Goal: Transaction & Acquisition: Purchase product/service

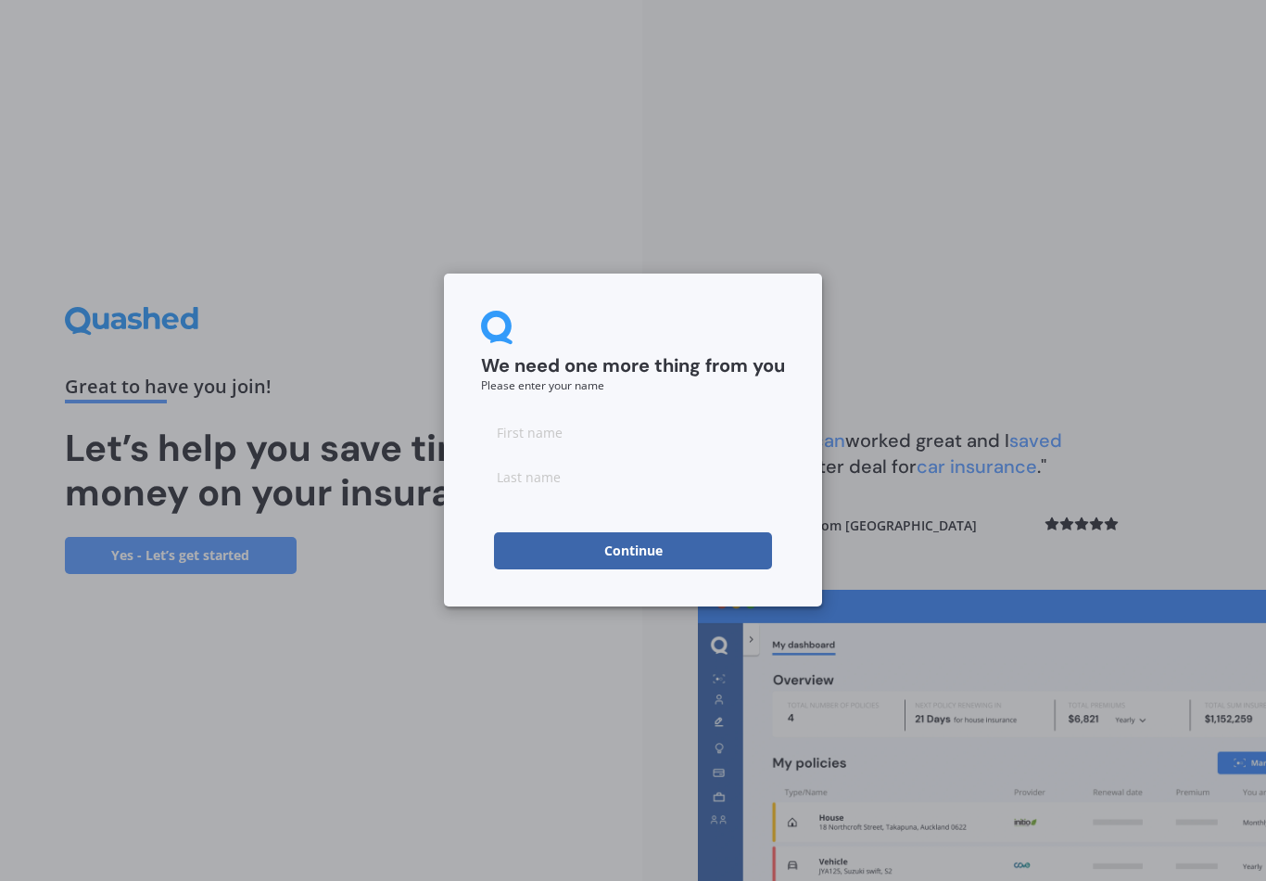
click at [582, 431] on input at bounding box center [633, 431] width 304 height 37
type input "[PERSON_NAME]"
click at [547, 483] on input at bounding box center [633, 476] width 304 height 37
type input "Weston"
click at [628, 556] on button "Continue" at bounding box center [633, 550] width 278 height 37
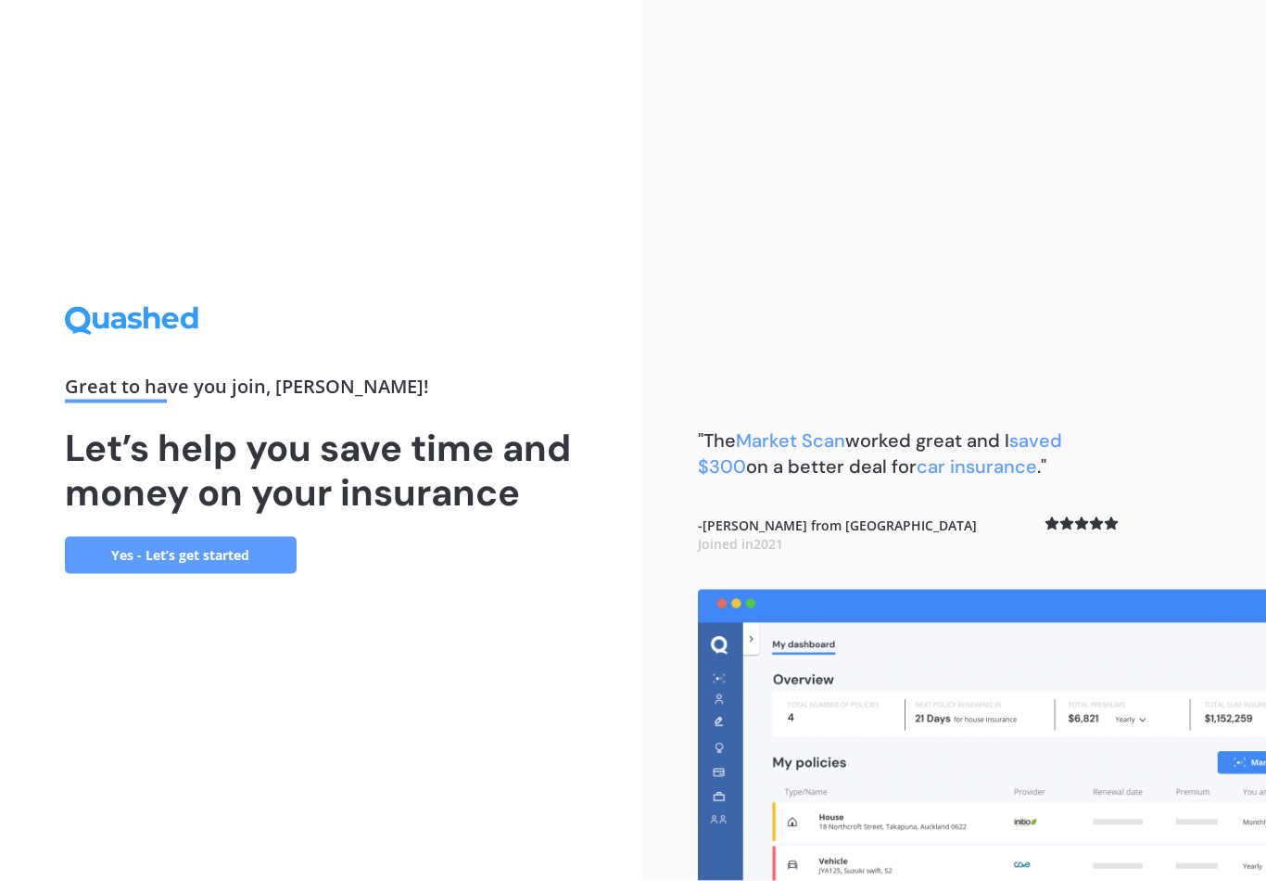
scroll to position [29, 0]
click at [153, 537] on link "Yes - Let’s get started" at bounding box center [181, 555] width 232 height 37
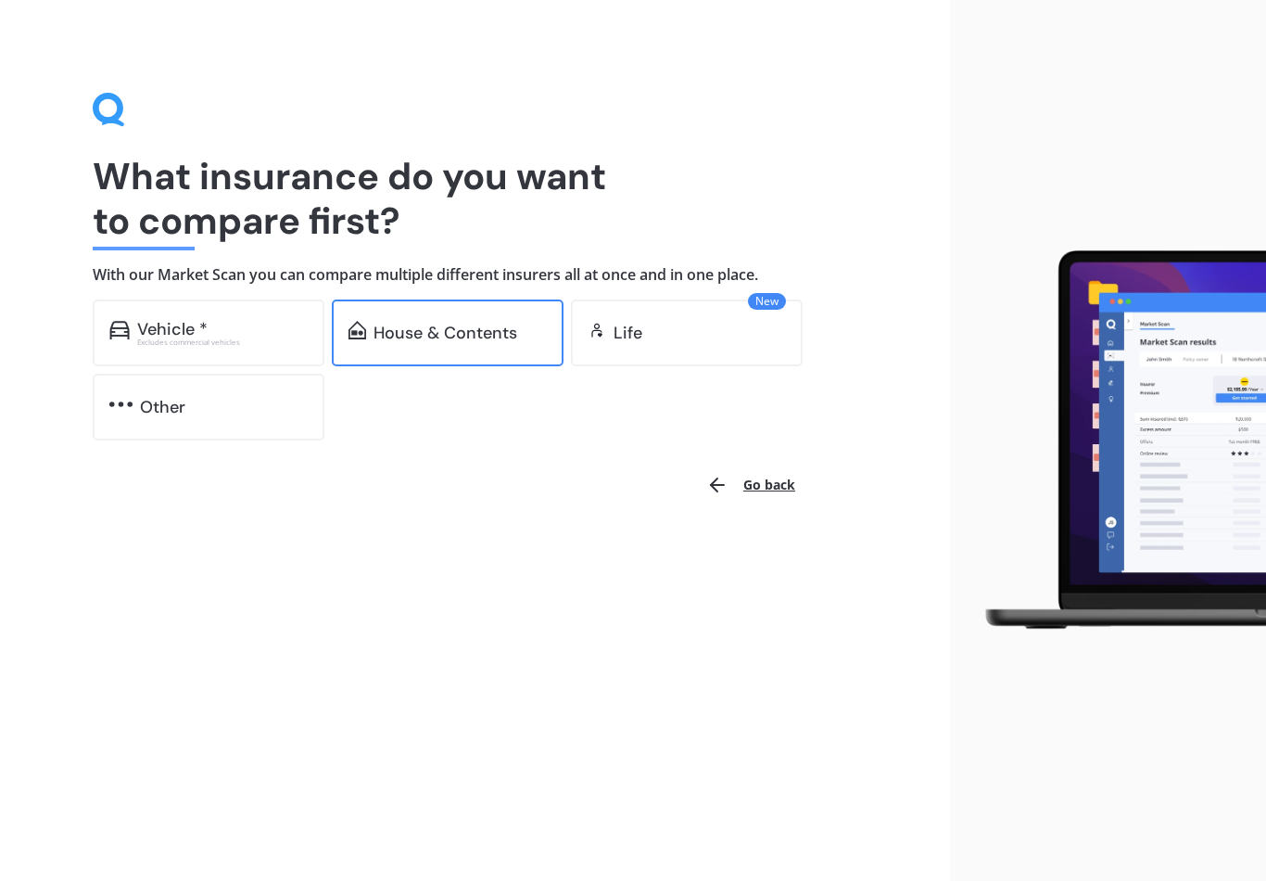
click at [450, 341] on div "House & Contents" at bounding box center [446, 332] width 144 height 19
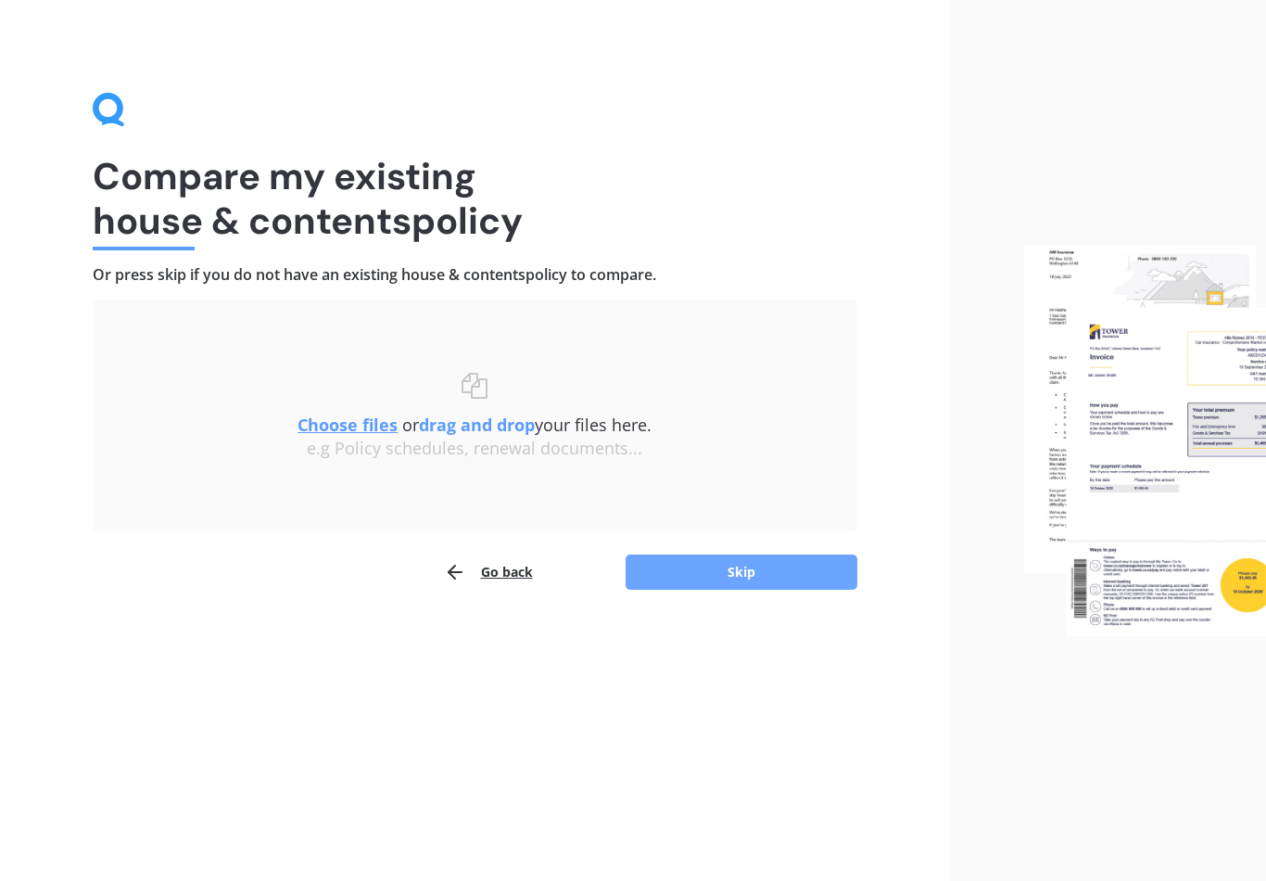
click at [739, 567] on button "Skip" at bounding box center [742, 571] width 232 height 35
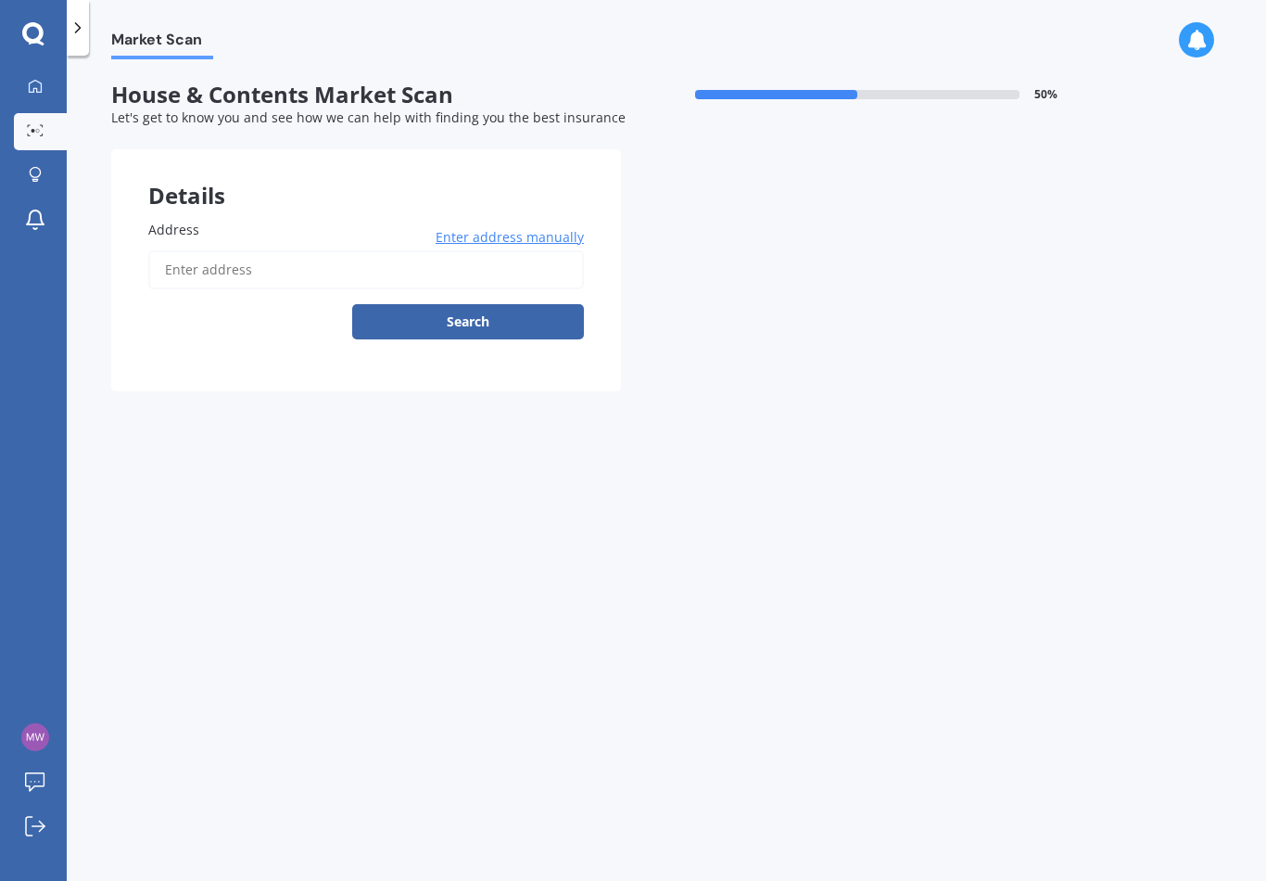
click at [241, 252] on input "Address" at bounding box center [366, 269] width 436 height 39
type input "[STREET_ADDRESS]"
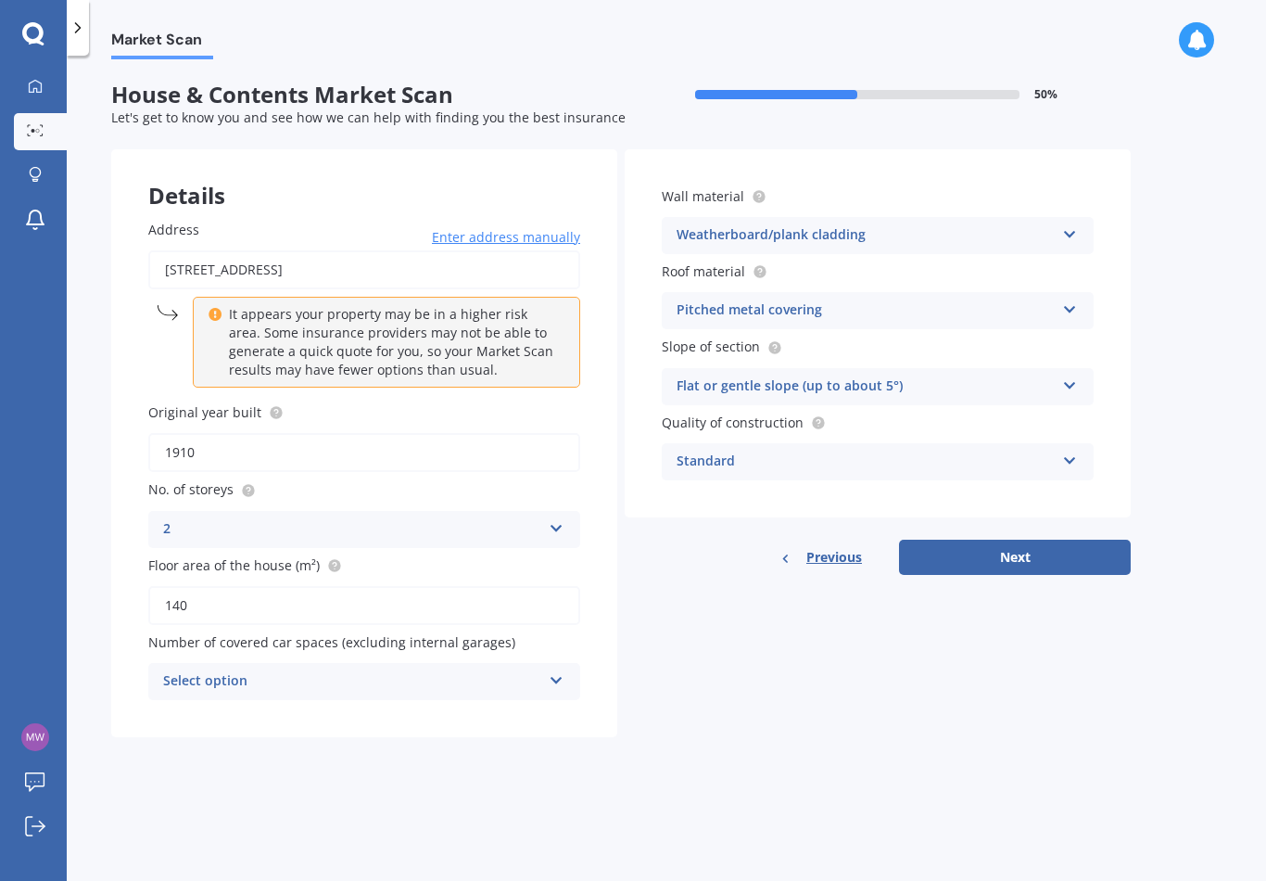
click at [537, 460] on input "1910" at bounding box center [364, 452] width 432 height 39
type input "1"
type input "1871"
click at [1016, 543] on button "Next" at bounding box center [1015, 556] width 232 height 35
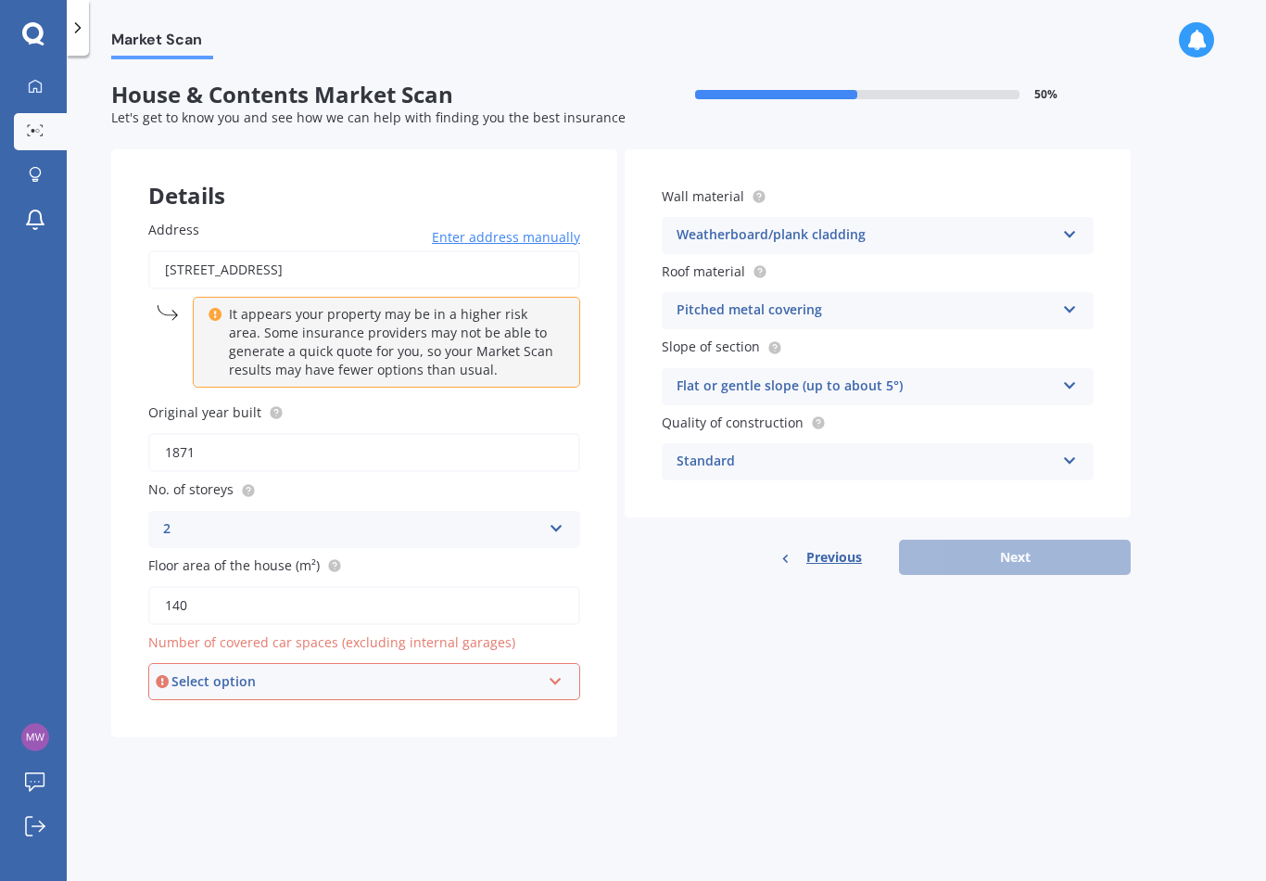
click at [553, 671] on icon at bounding box center [556, 677] width 16 height 13
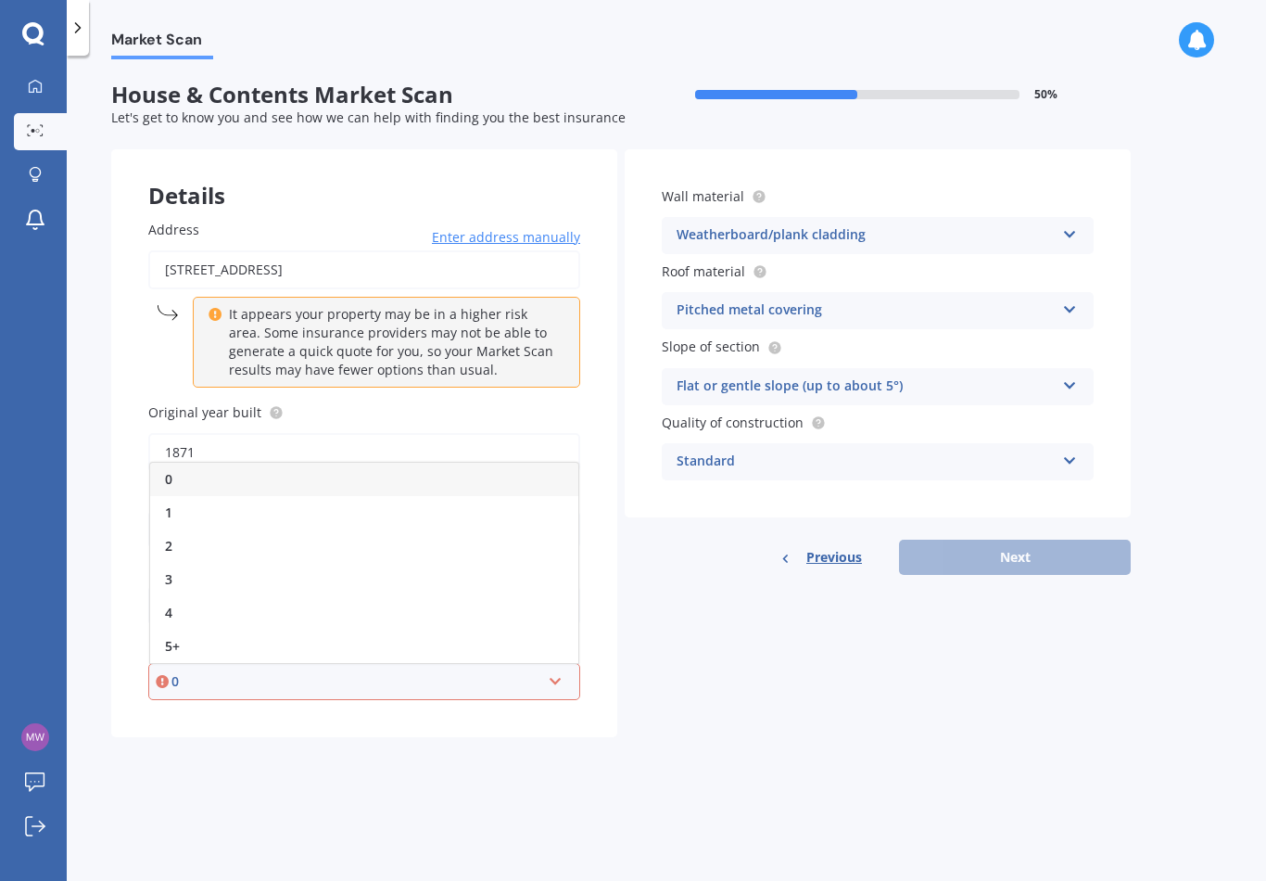
click at [170, 673] on div "0 0 1 2 3 4 5+" at bounding box center [364, 681] width 432 height 37
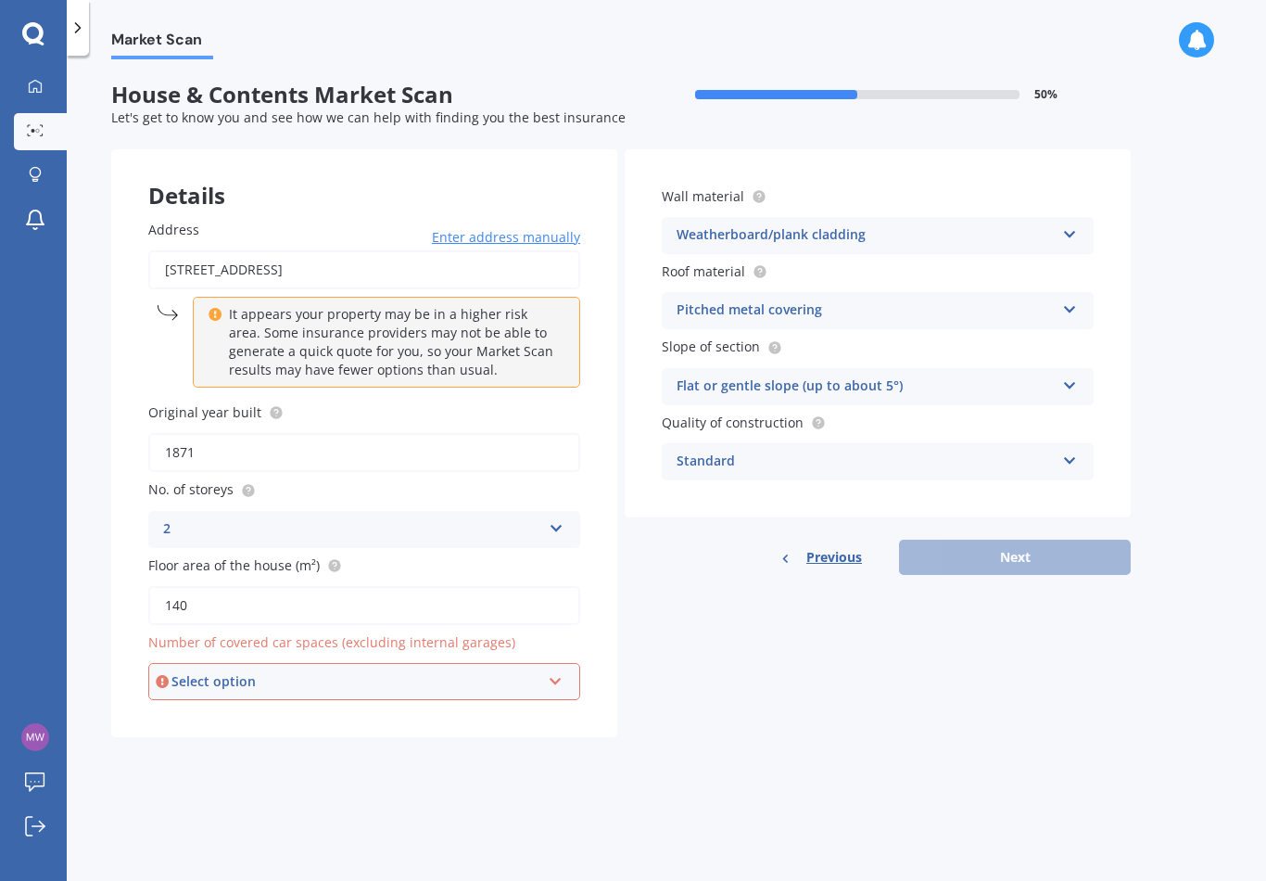
click at [562, 671] on icon at bounding box center [556, 677] width 16 height 13
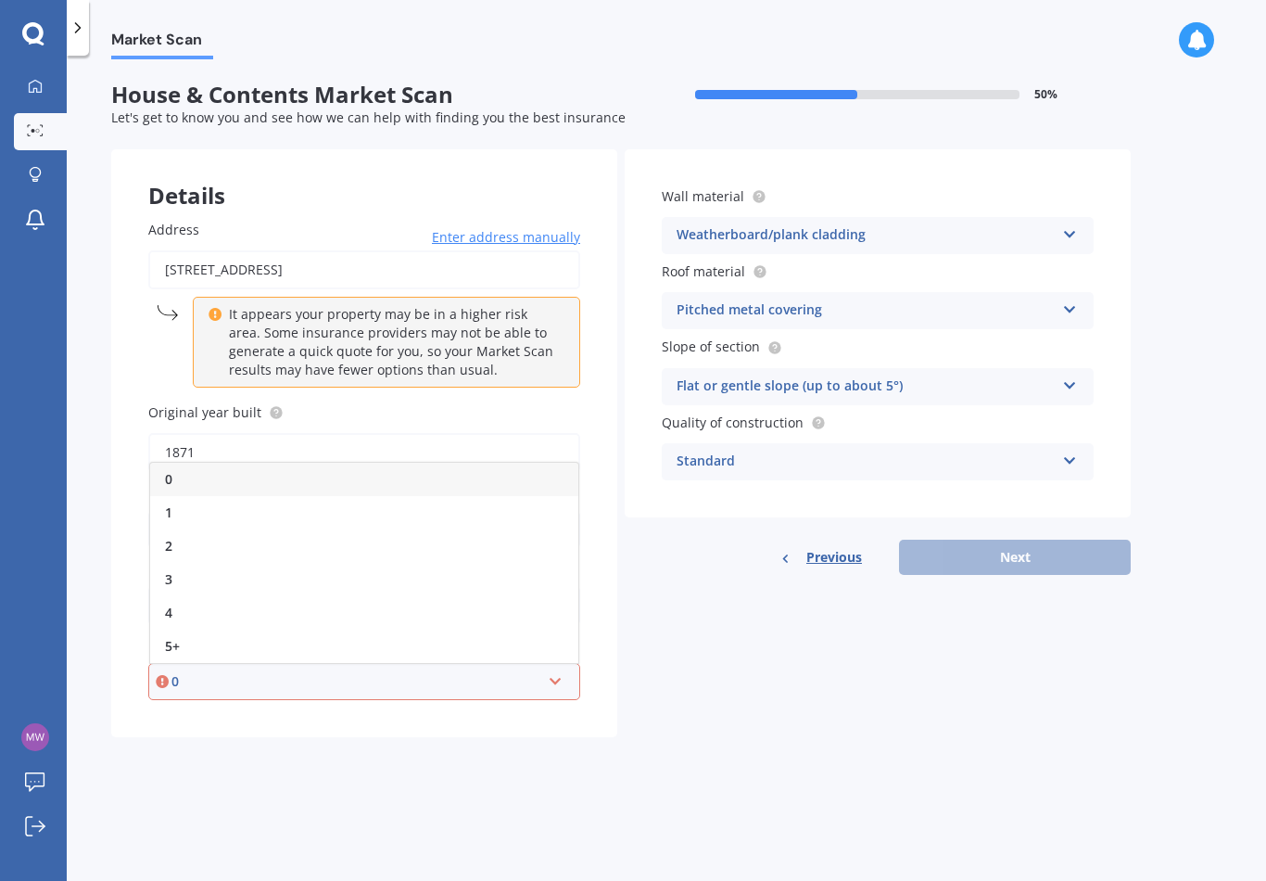
click at [193, 467] on div "0" at bounding box center [364, 479] width 428 height 33
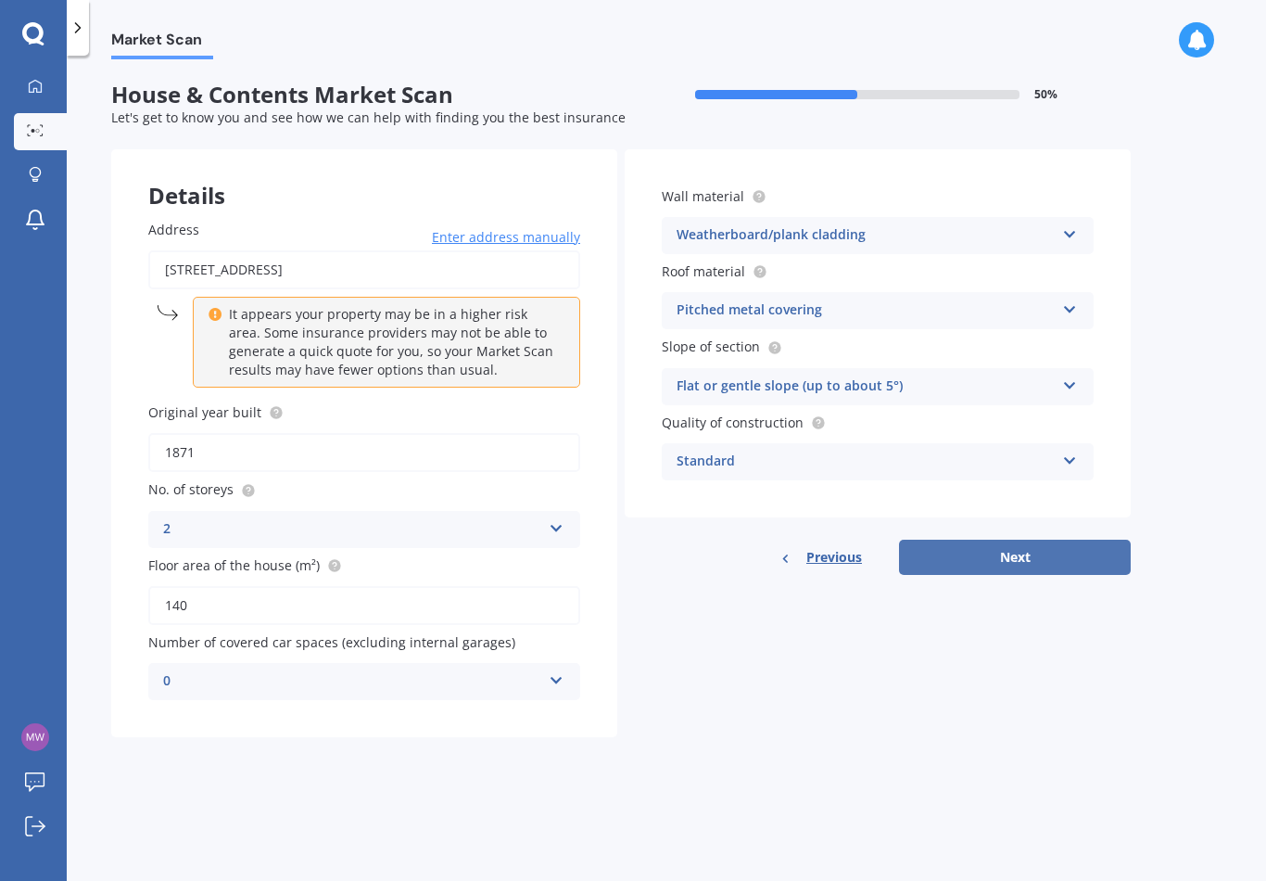
click at [1025, 554] on button "Next" at bounding box center [1015, 556] width 232 height 35
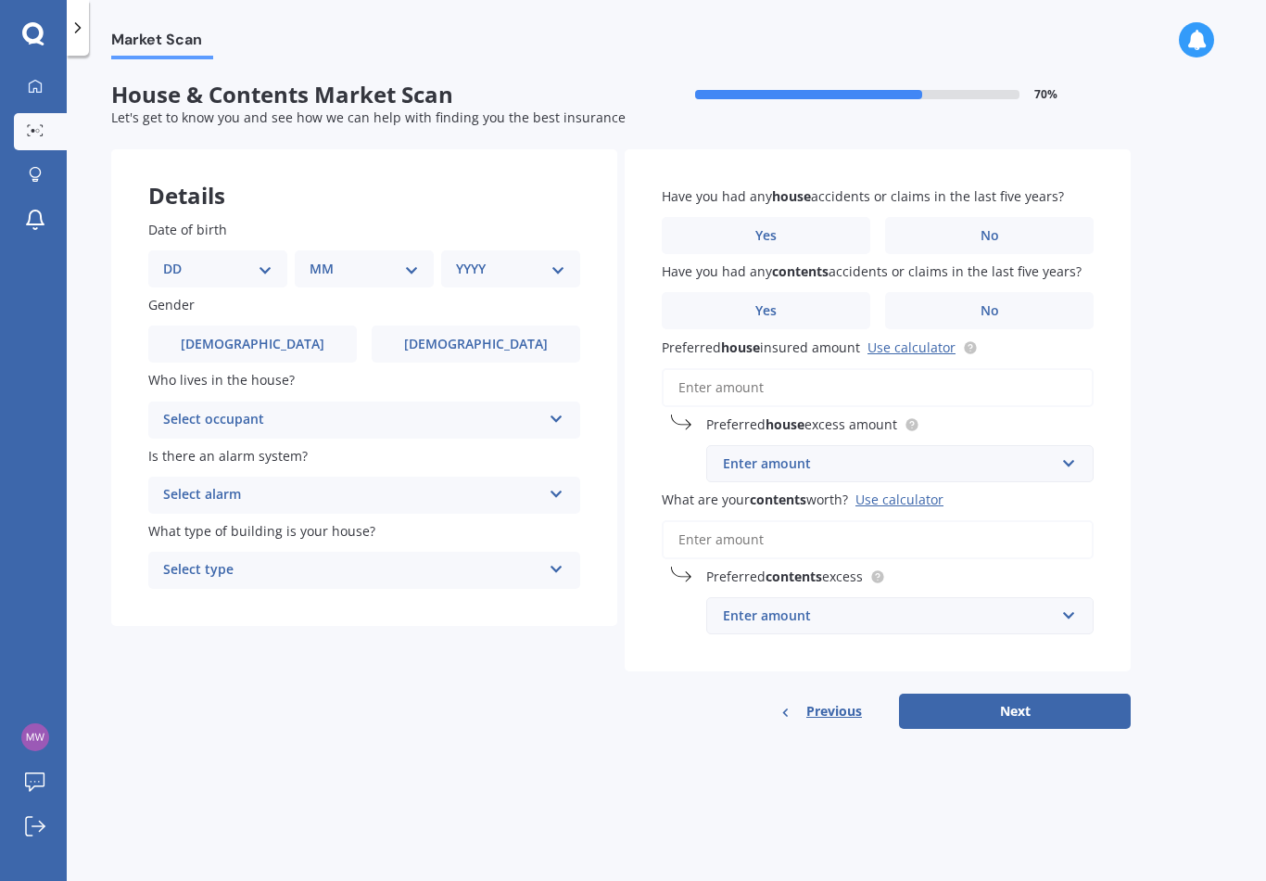
click at [222, 250] on div "DD 01 02 03 04 05 06 07 08 09 10 11 12 13 14 15 16 17 18 19 20 21 22 23 24 25 2…" at bounding box center [217, 268] width 139 height 37
click at [256, 285] on div "Date of birth DD 01 02 03 04 05 06 07 08 09 10 11 12 13 14 15 16 17 18 19 20 21…" at bounding box center [364, 404] width 506 height 443
click at [272, 269] on select "DD 01 02 03 04 05 06 07 08 09 10 11 12 13 14 15 16 17 18 19 20 21 22 23 24 25 2…" at bounding box center [217, 269] width 109 height 20
select select "07"
click at [409, 259] on select "MM 01 02 03 04 05 06 07 08 09 10 11 12" at bounding box center [368, 269] width 102 height 20
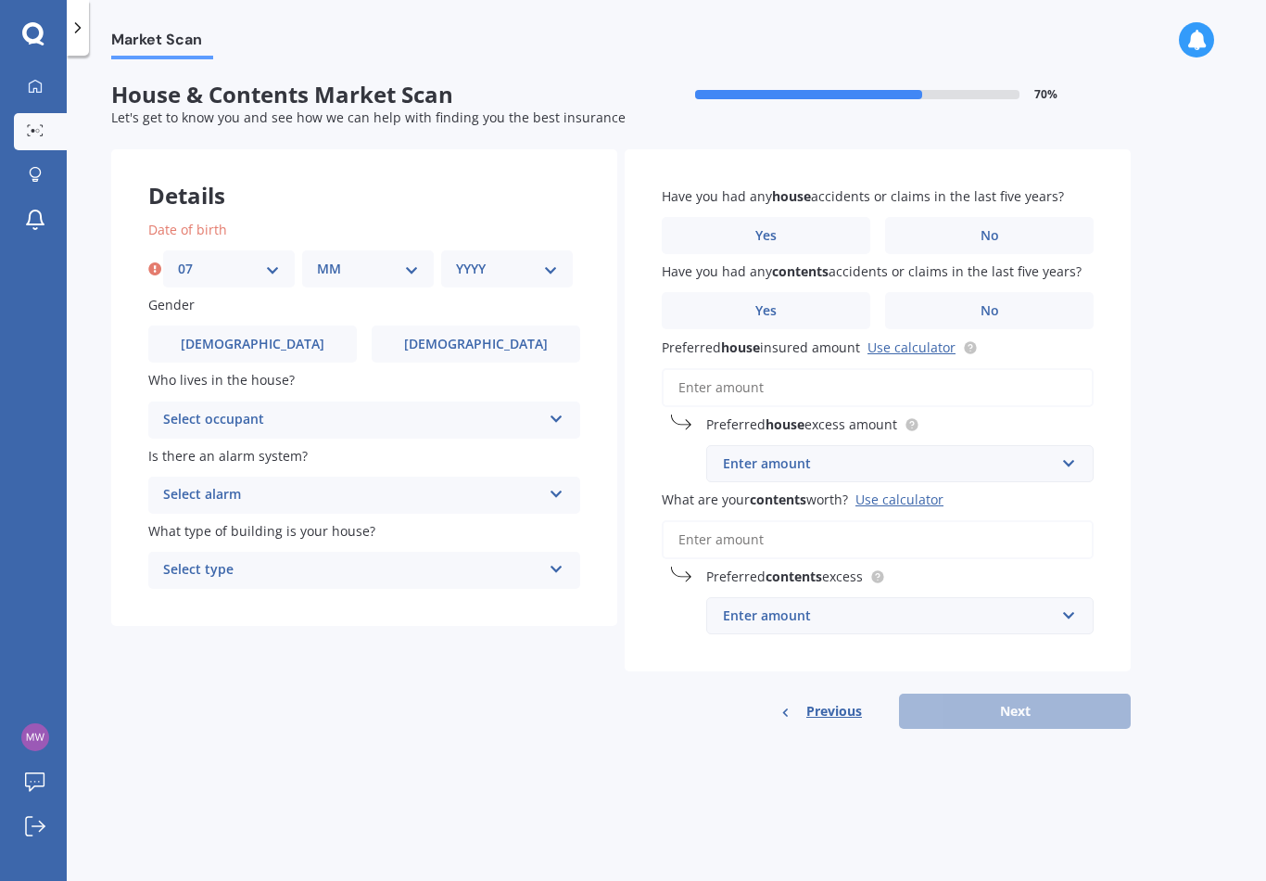
select select "08"
click at [538, 285] on div "Date of birth DD 01 02 03 04 05 06 07 08 09 10 11 12 13 14 15 16 17 18 19 20 21…" at bounding box center [364, 404] width 506 height 443
click at [552, 269] on select "YYYY 2009 2008 2007 2006 2005 2004 2003 2002 2001 2000 1999 1998 1997 1996 1995…" at bounding box center [507, 269] width 102 height 20
select select "1971"
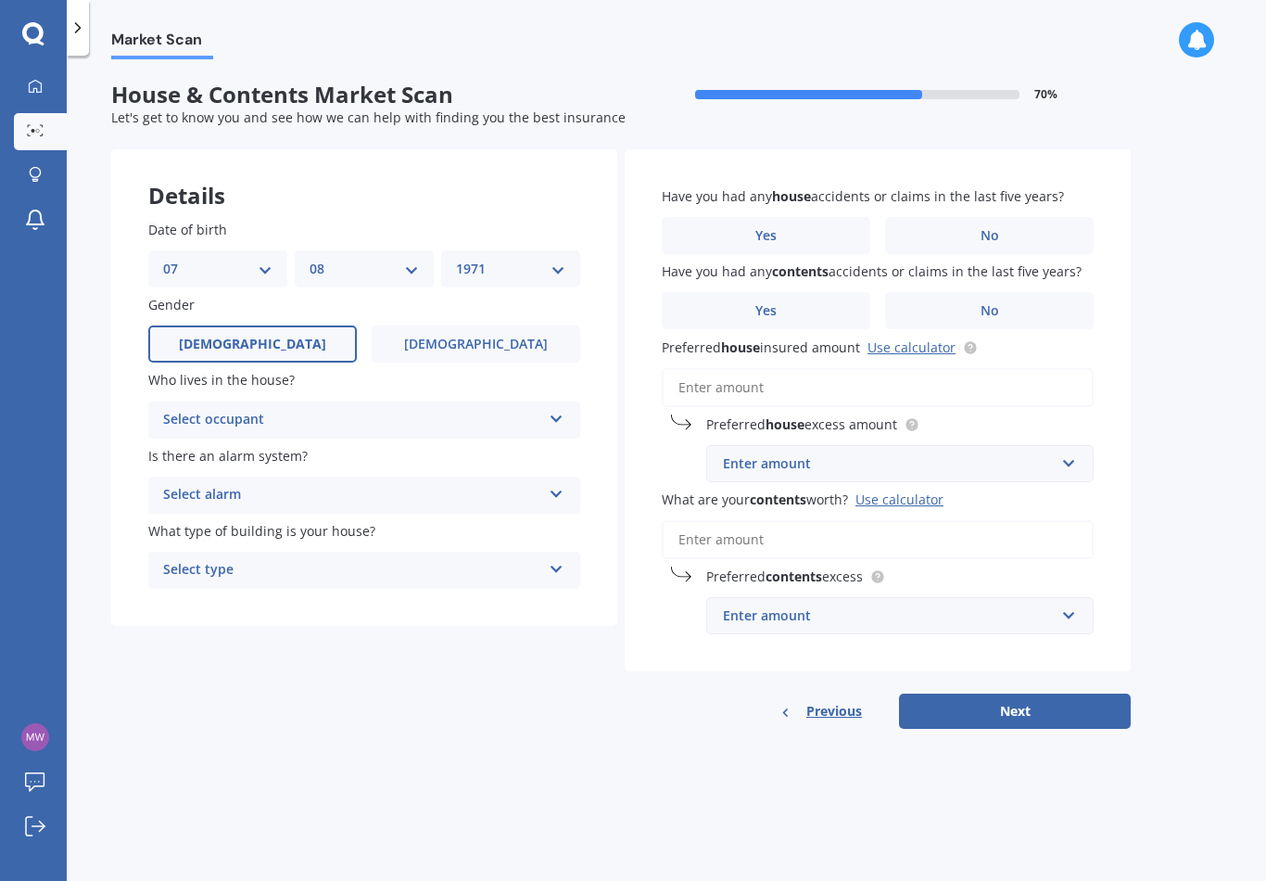
click at [250, 337] on span "[DEMOGRAPHIC_DATA]" at bounding box center [252, 344] width 147 height 16
click at [0, 0] on input "[DEMOGRAPHIC_DATA]" at bounding box center [0, 0] width 0 height 0
click at [551, 425] on div "Select occupant Owner Owner + Boarder" at bounding box center [364, 419] width 432 height 37
click at [184, 455] on span "Owner" at bounding box center [185, 456] width 42 height 18
click at [558, 488] on icon at bounding box center [557, 490] width 16 height 13
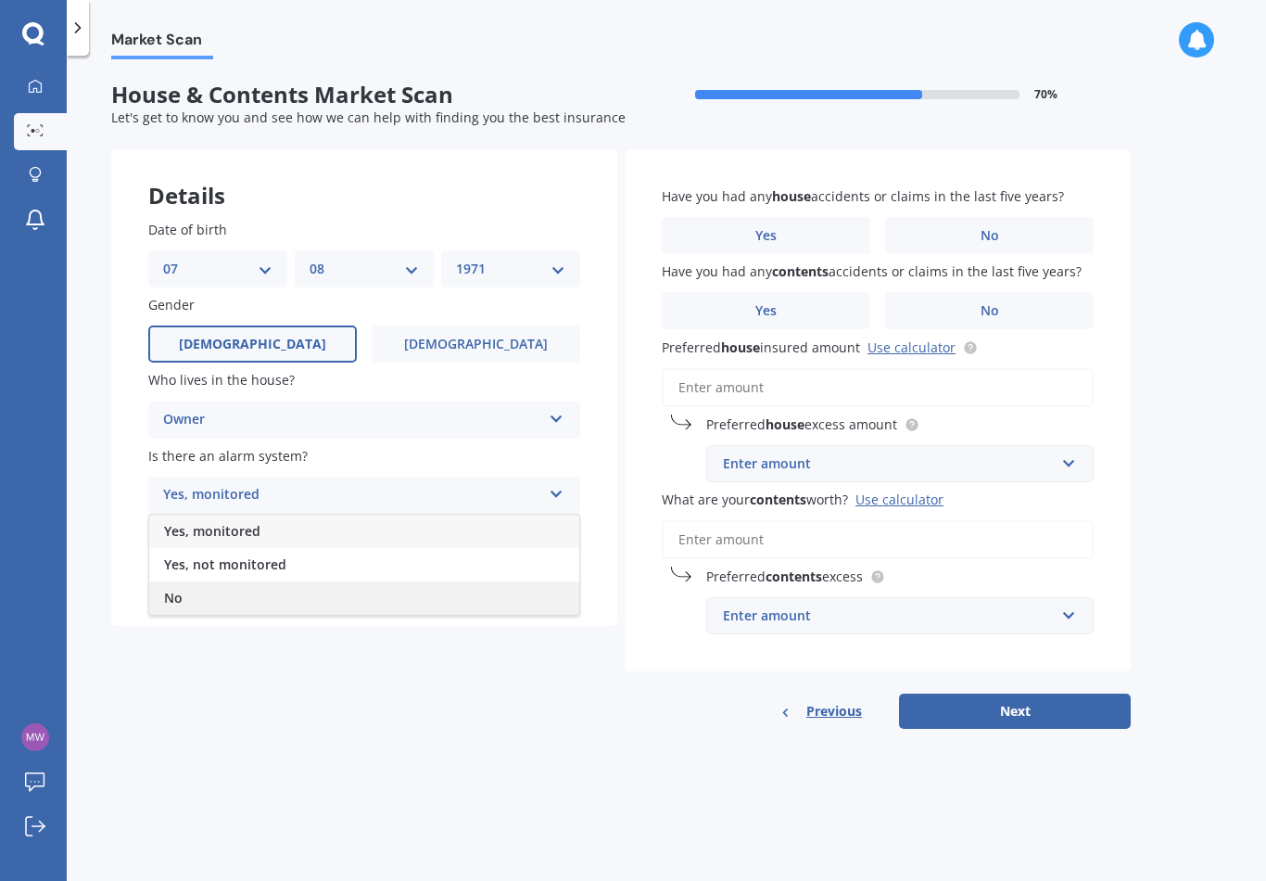
click at [182, 581] on div "No" at bounding box center [364, 597] width 430 height 33
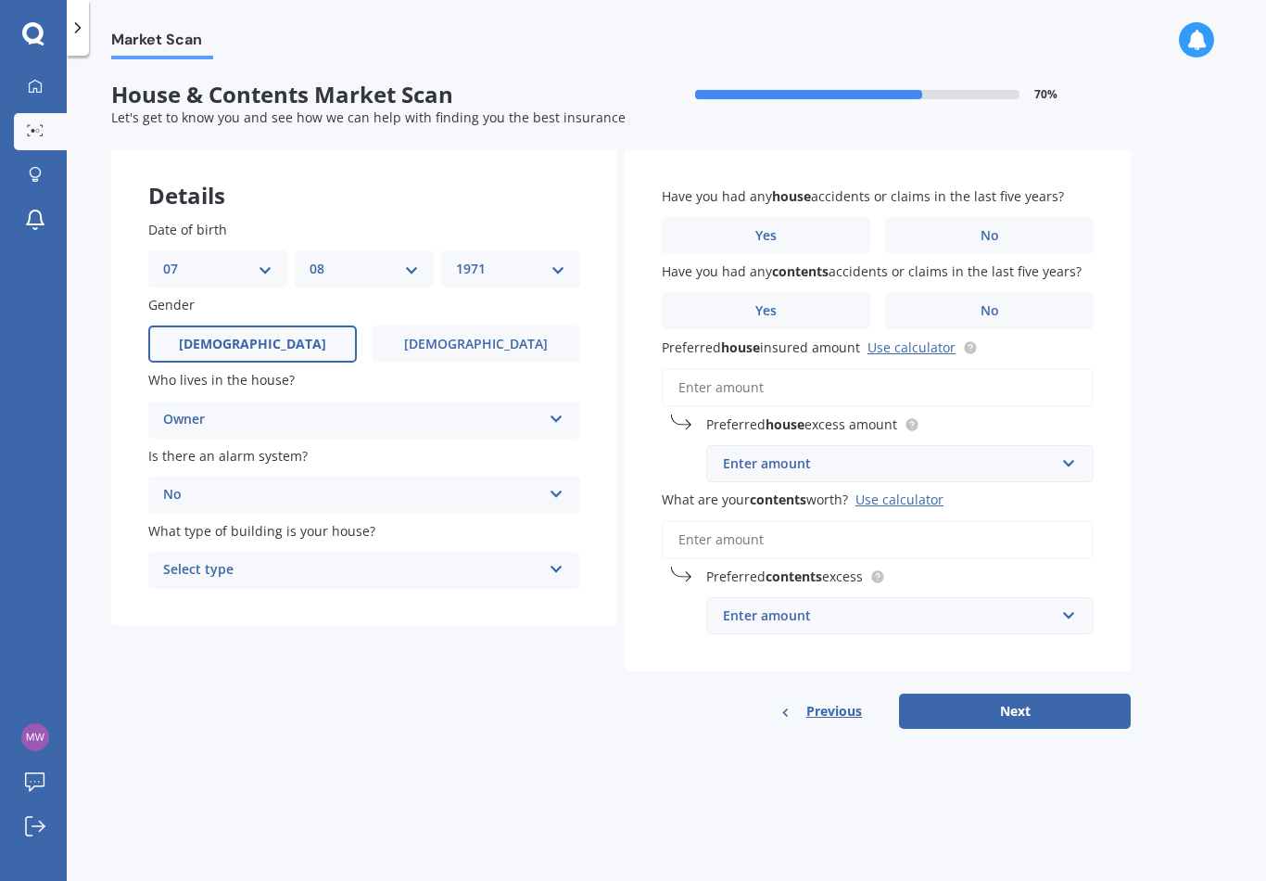
click at [560, 559] on icon at bounding box center [557, 565] width 16 height 13
click at [224, 597] on span "Freestanding" at bounding box center [205, 606] width 82 height 18
click at [774, 233] on span "Yes" at bounding box center [766, 236] width 22 height 16
click at [0, 0] on input "Yes" at bounding box center [0, 0] width 0 height 0
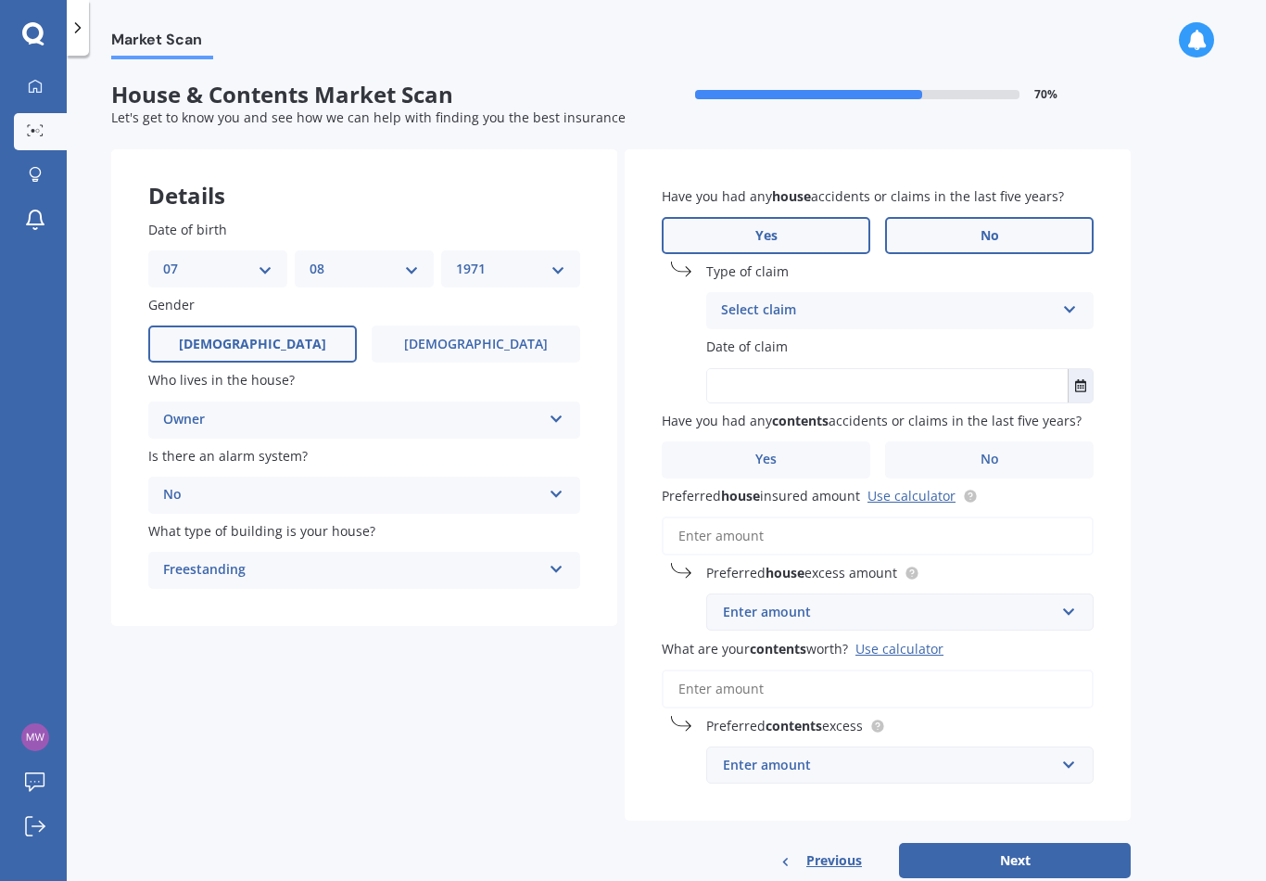
click at [998, 230] on span "No" at bounding box center [990, 236] width 19 height 16
click at [0, 0] on input "No" at bounding box center [0, 0] width 0 height 0
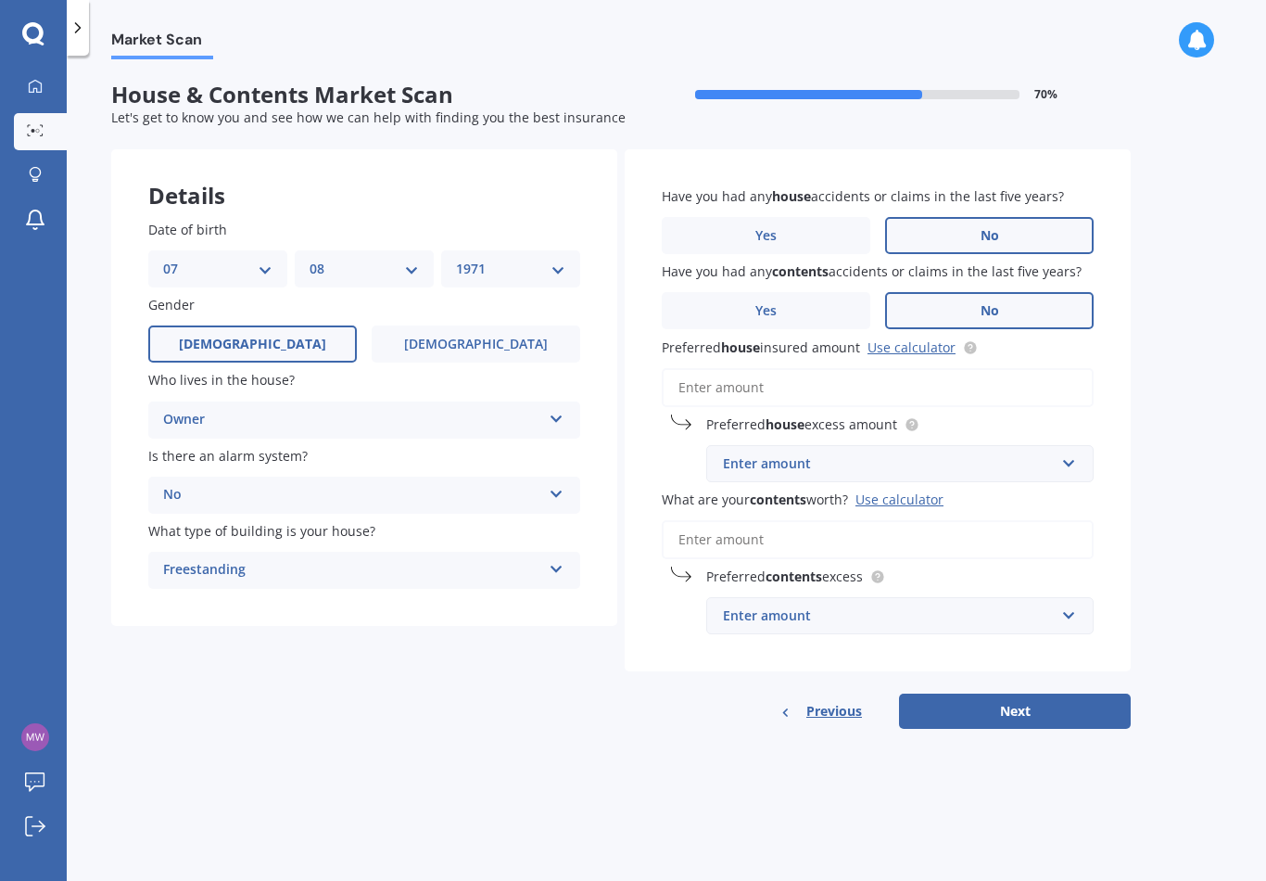
click at [1007, 305] on label "No" at bounding box center [989, 310] width 209 height 37
click at [0, 0] on input "No" at bounding box center [0, 0] width 0 height 0
click at [1071, 458] on input "text" at bounding box center [893, 463] width 371 height 35
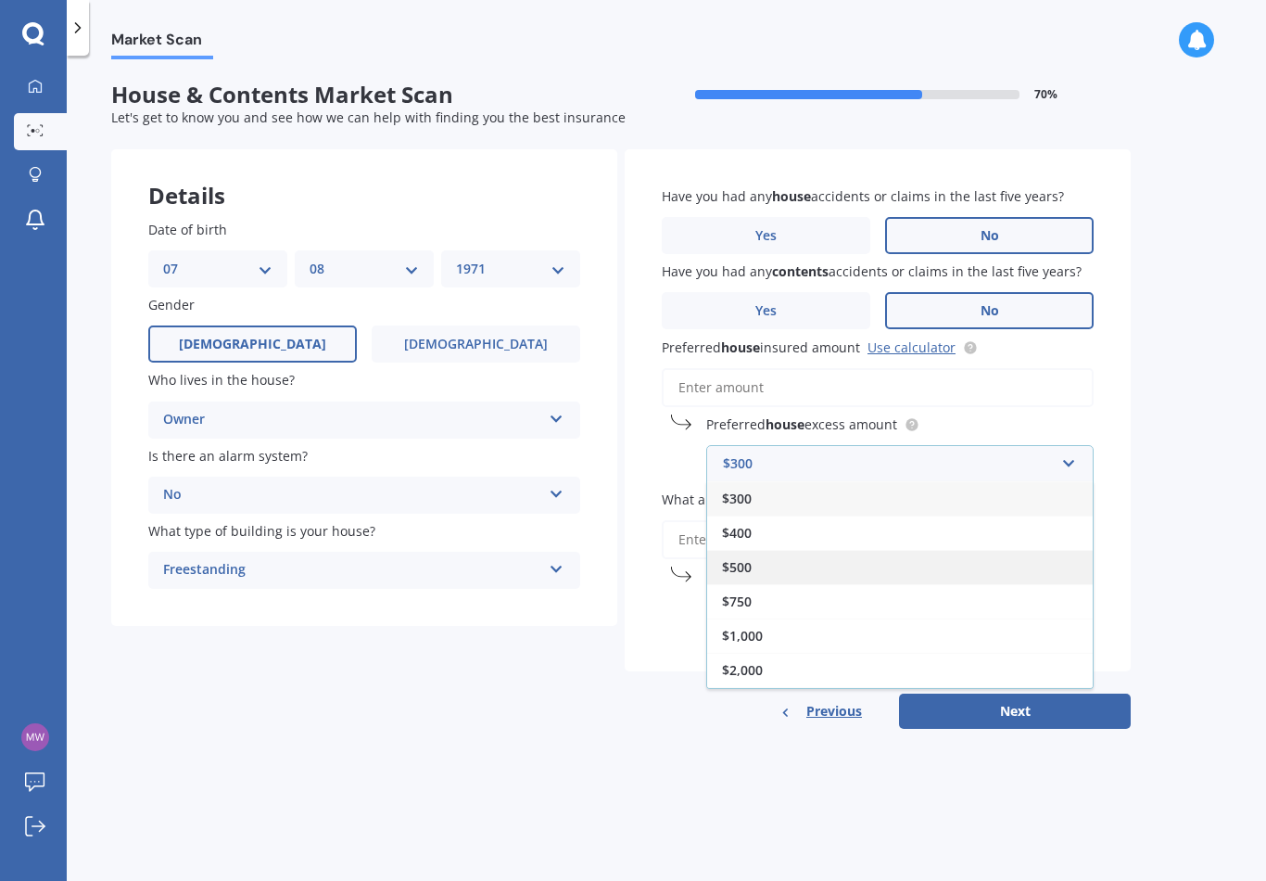
click at [750, 559] on span "$500" at bounding box center [737, 567] width 30 height 18
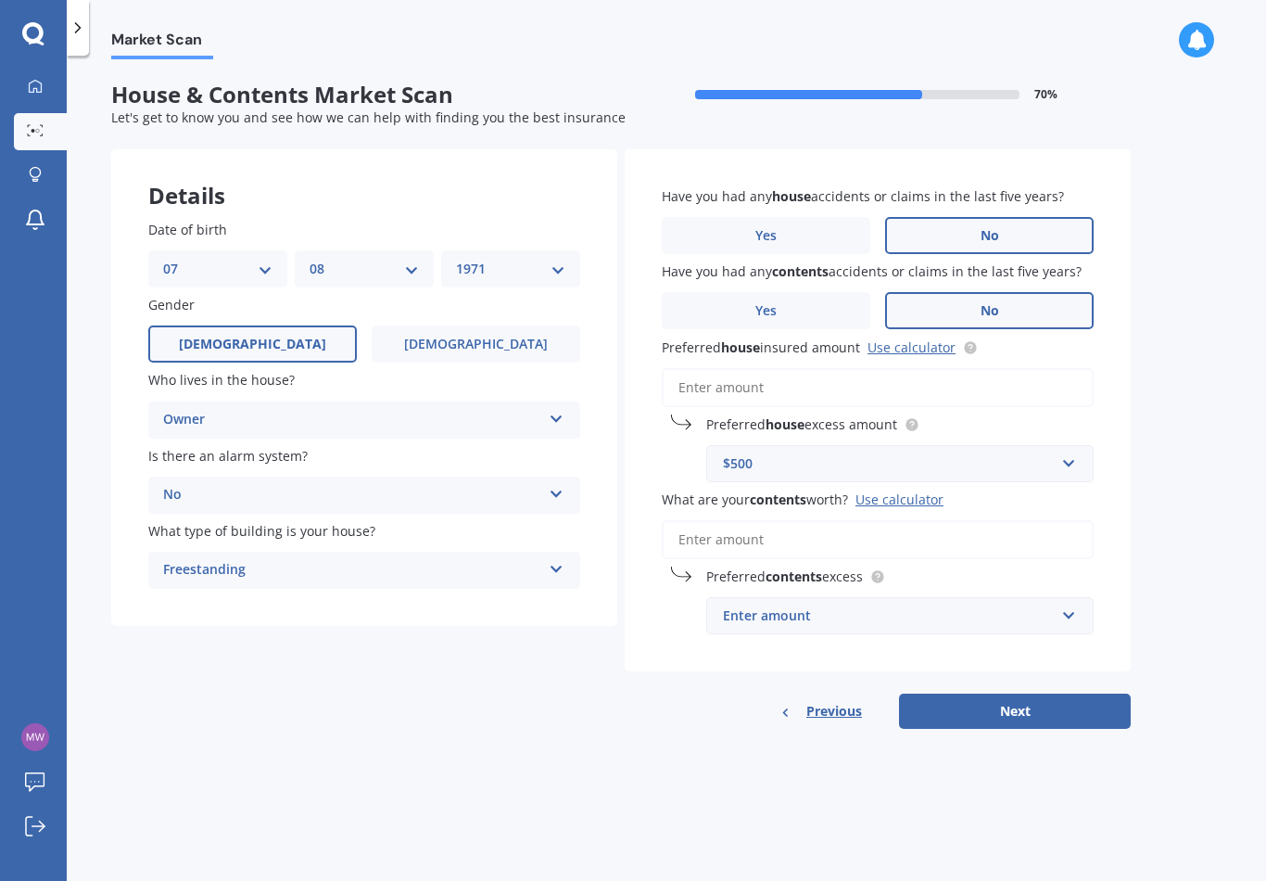
click at [950, 532] on input "What are your contents worth? Use calculator" at bounding box center [878, 539] width 432 height 39
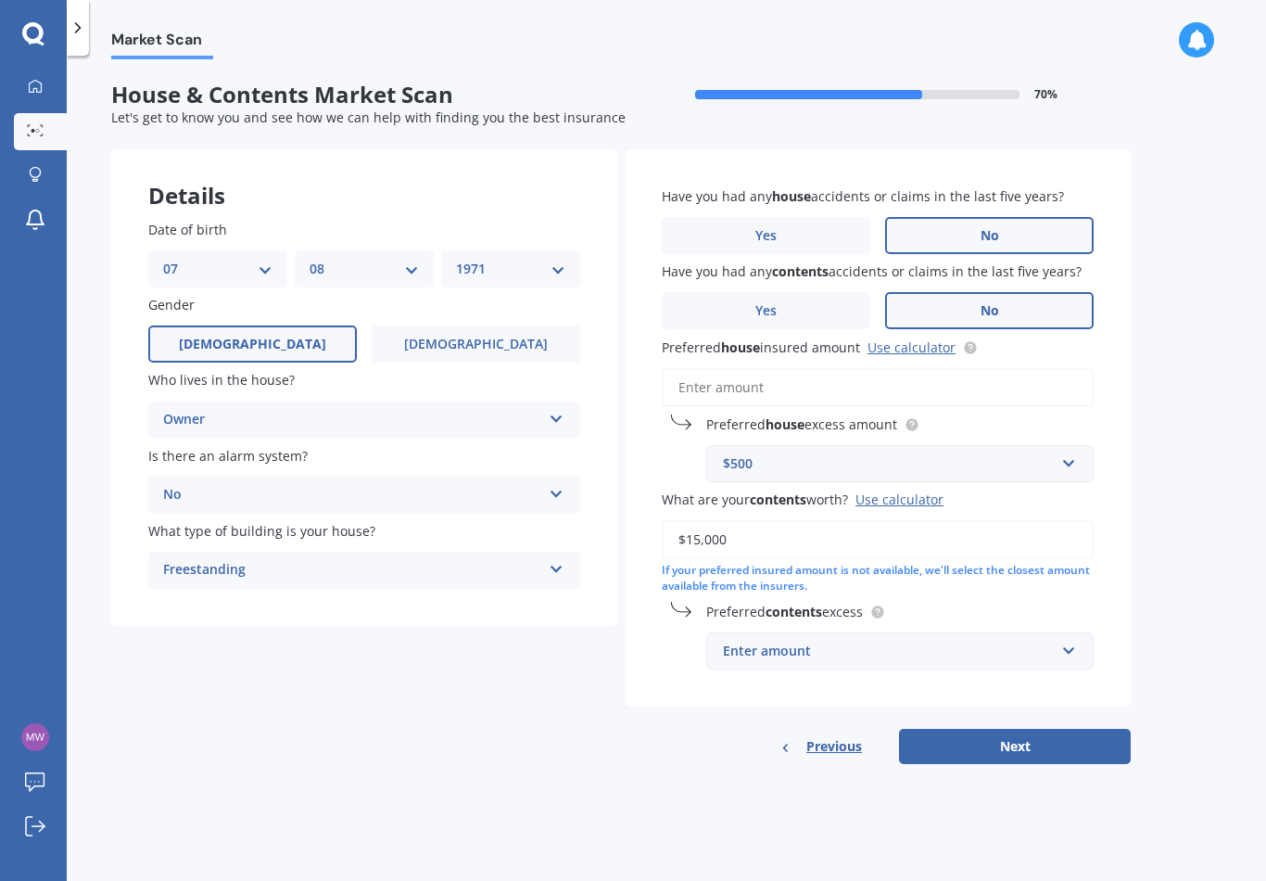
type input "$150,000"
click at [1105, 635] on div "Have you had any house accidents or claims in the last five years? Yes No Have …" at bounding box center [878, 427] width 506 height 557
click at [1067, 641] on input "text" at bounding box center [893, 650] width 371 height 35
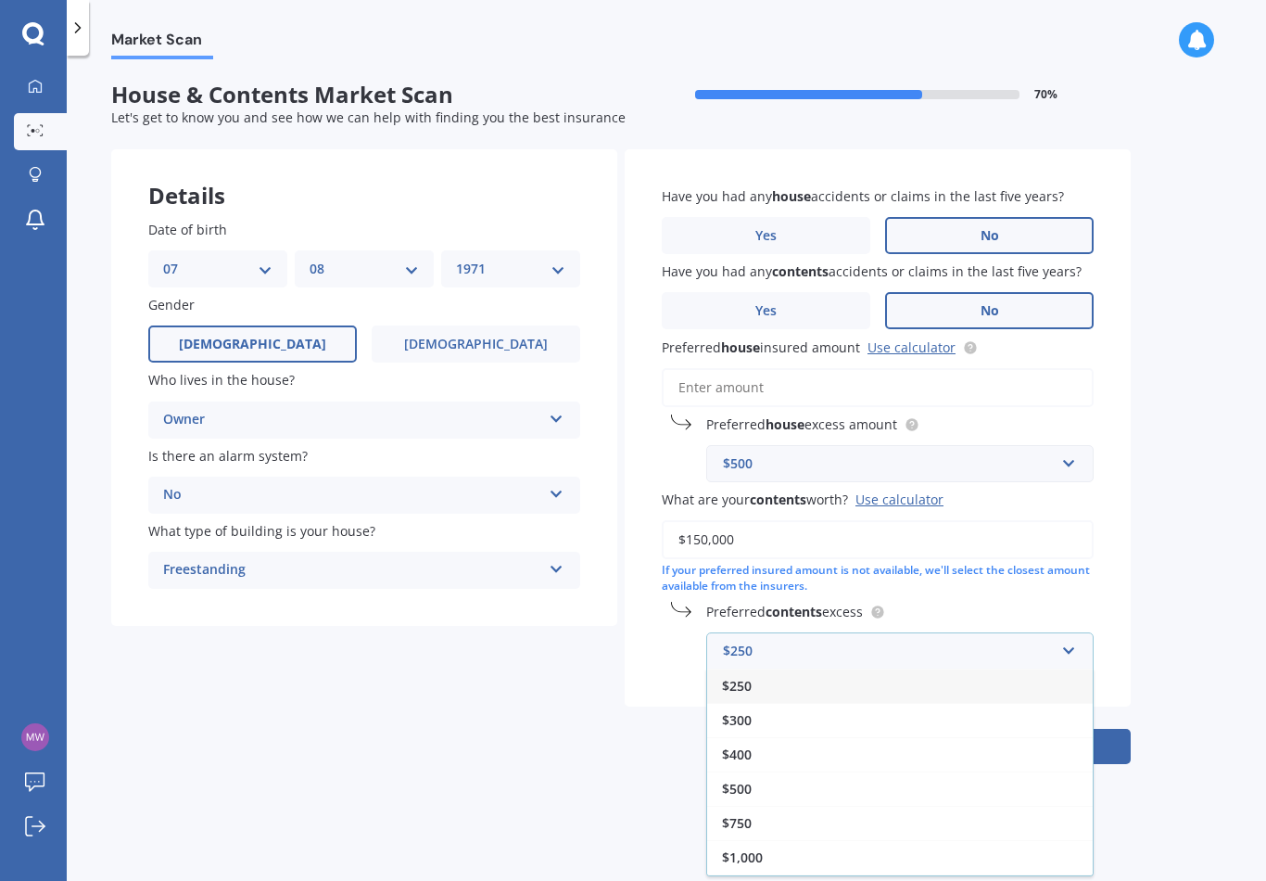
click at [741, 679] on span "$250" at bounding box center [737, 686] width 30 height 18
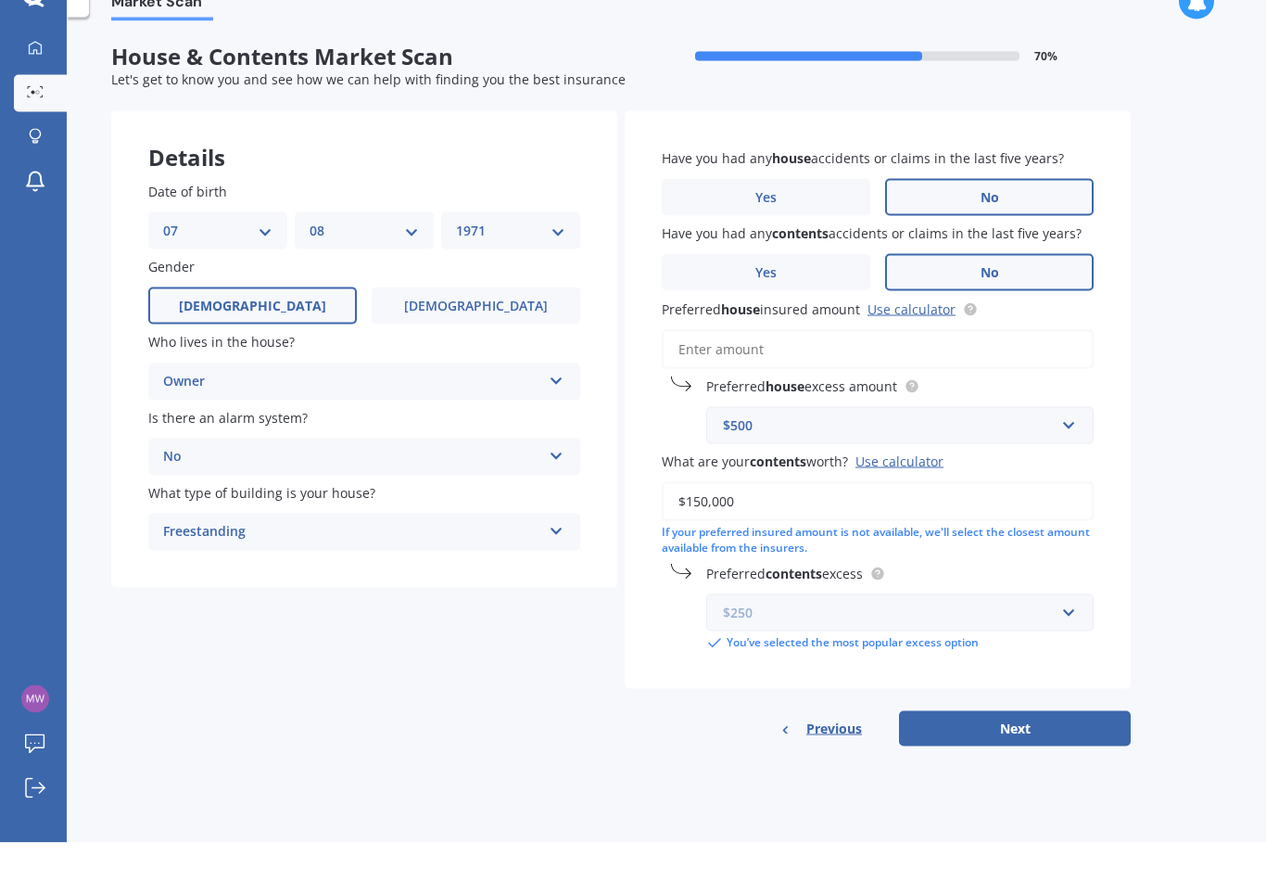
scroll to position [29, 0]
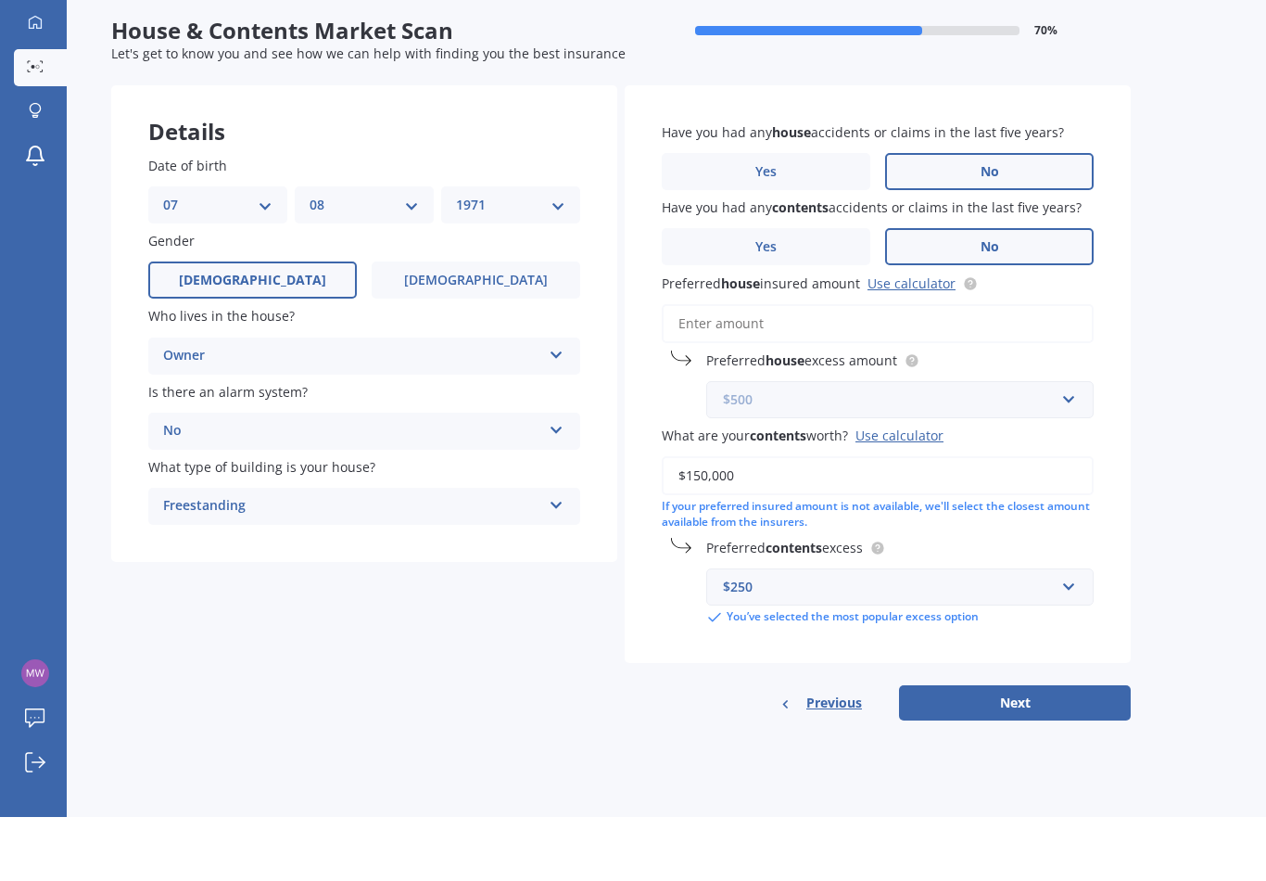
click at [1072, 446] on input "text" at bounding box center [893, 463] width 371 height 35
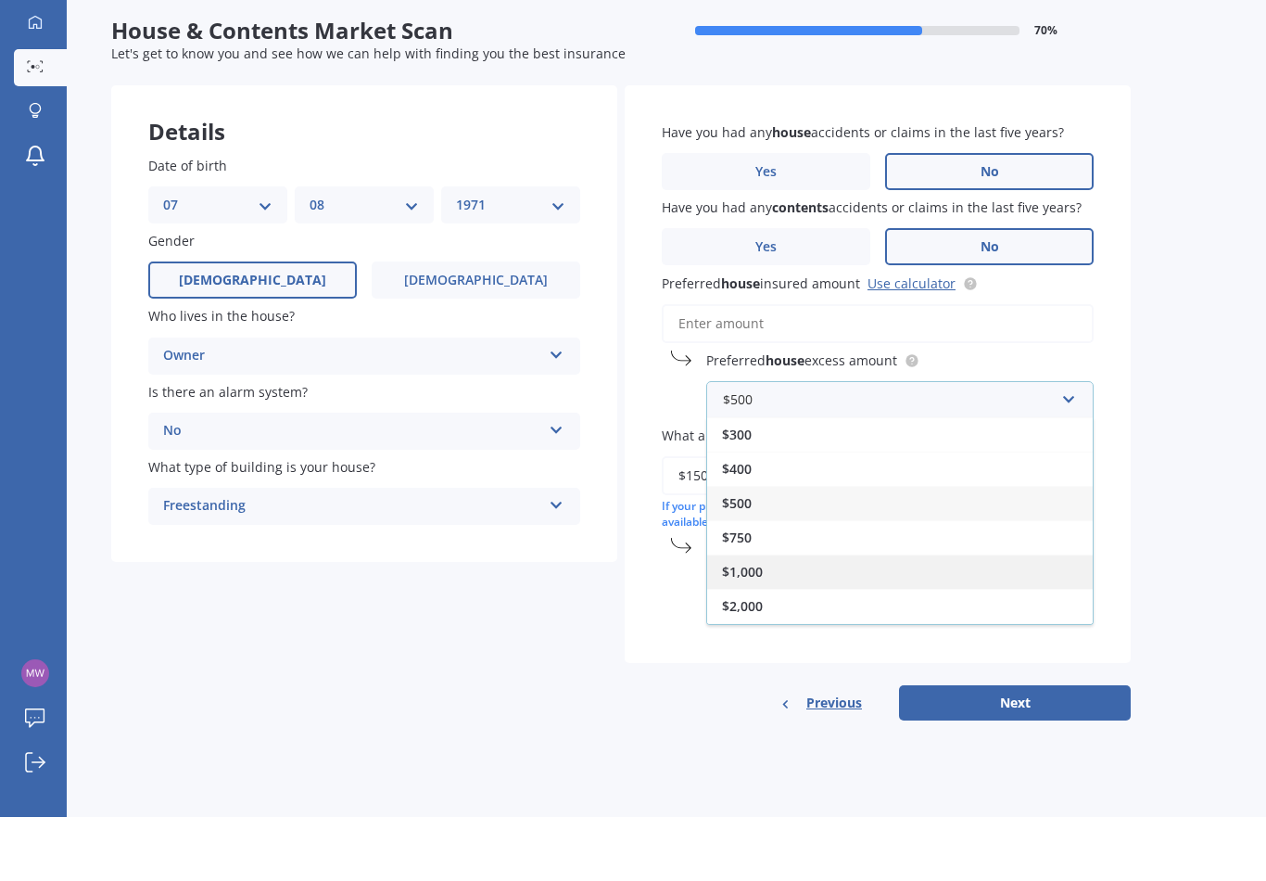
click at [750, 627] on span "$1,000" at bounding box center [742, 636] width 41 height 18
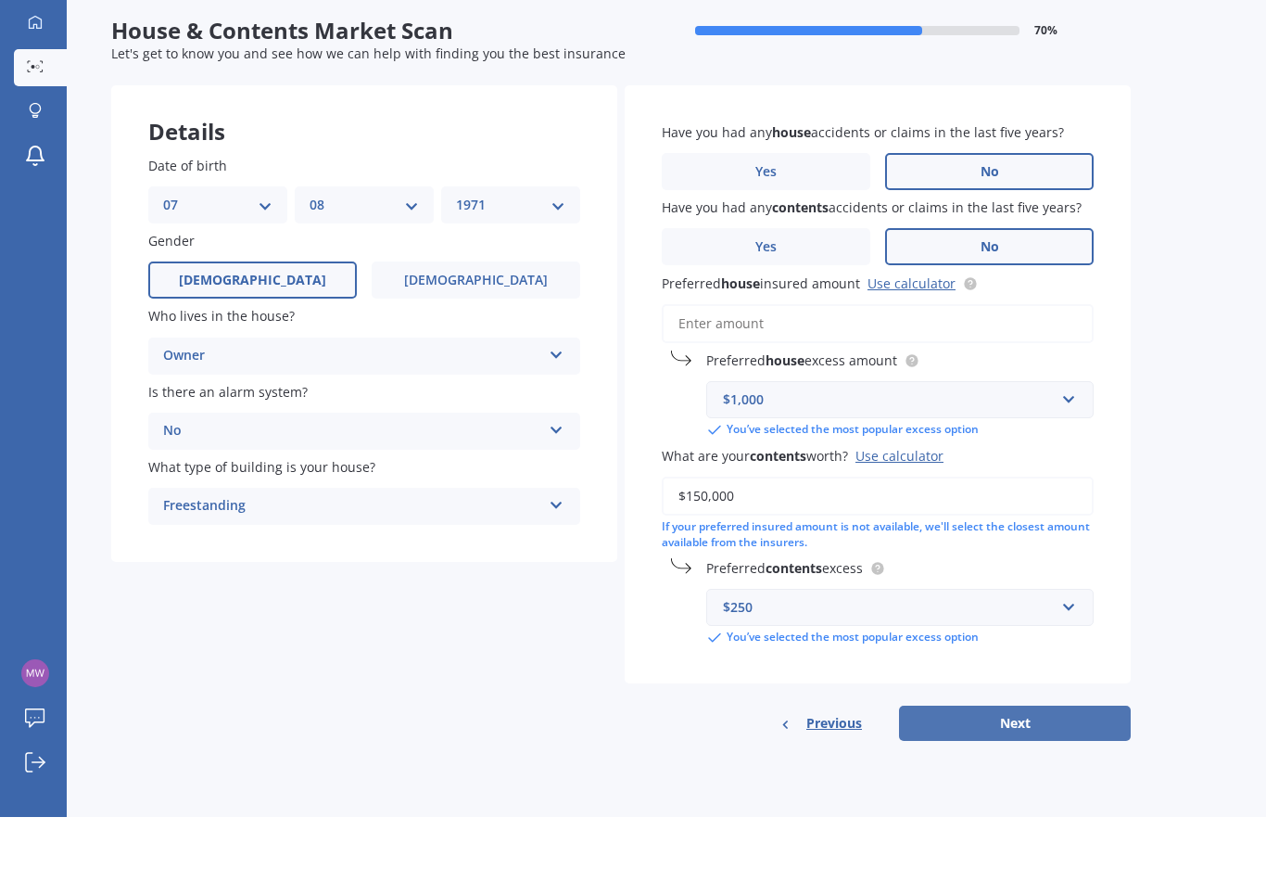
click at [1027, 769] on button "Next" at bounding box center [1015, 786] width 232 height 35
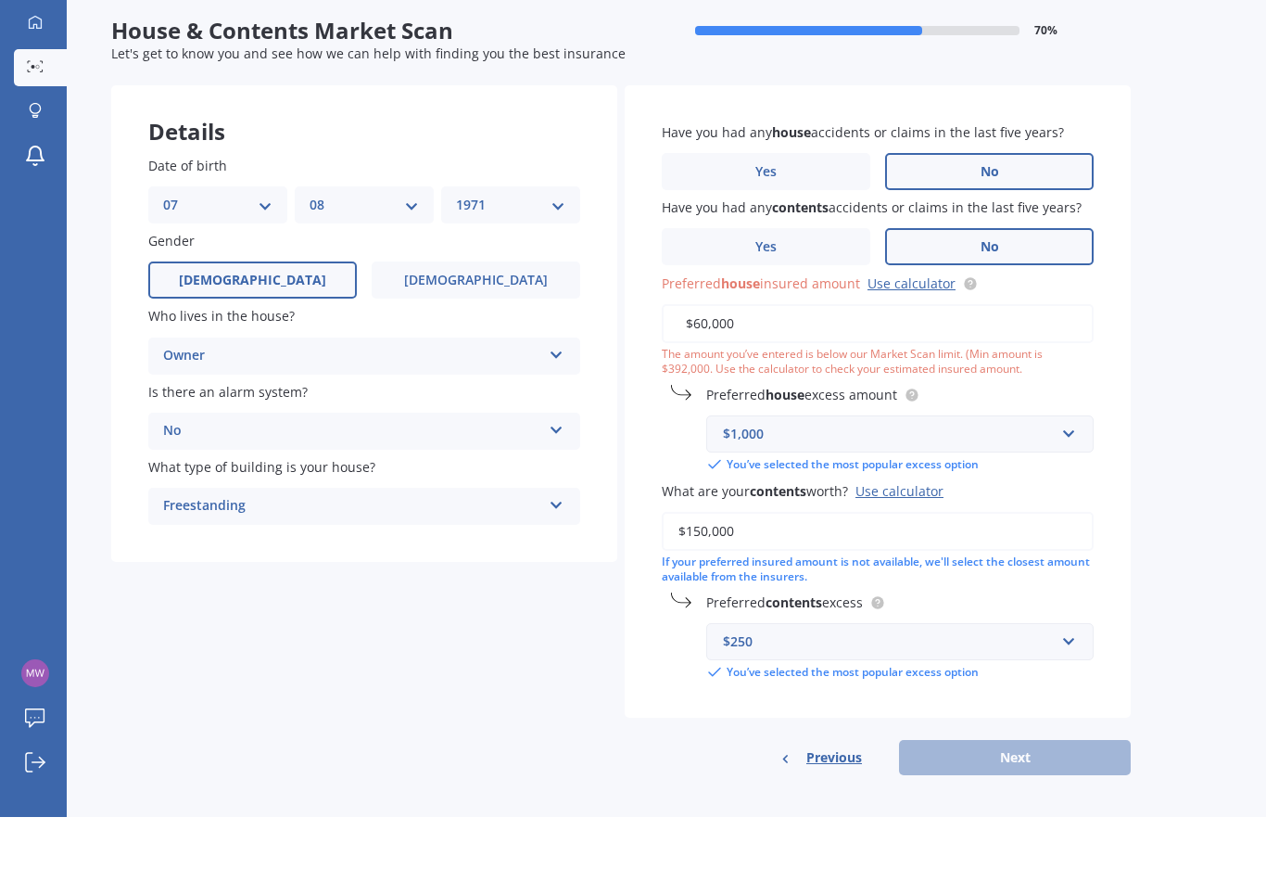
type input "$600,000"
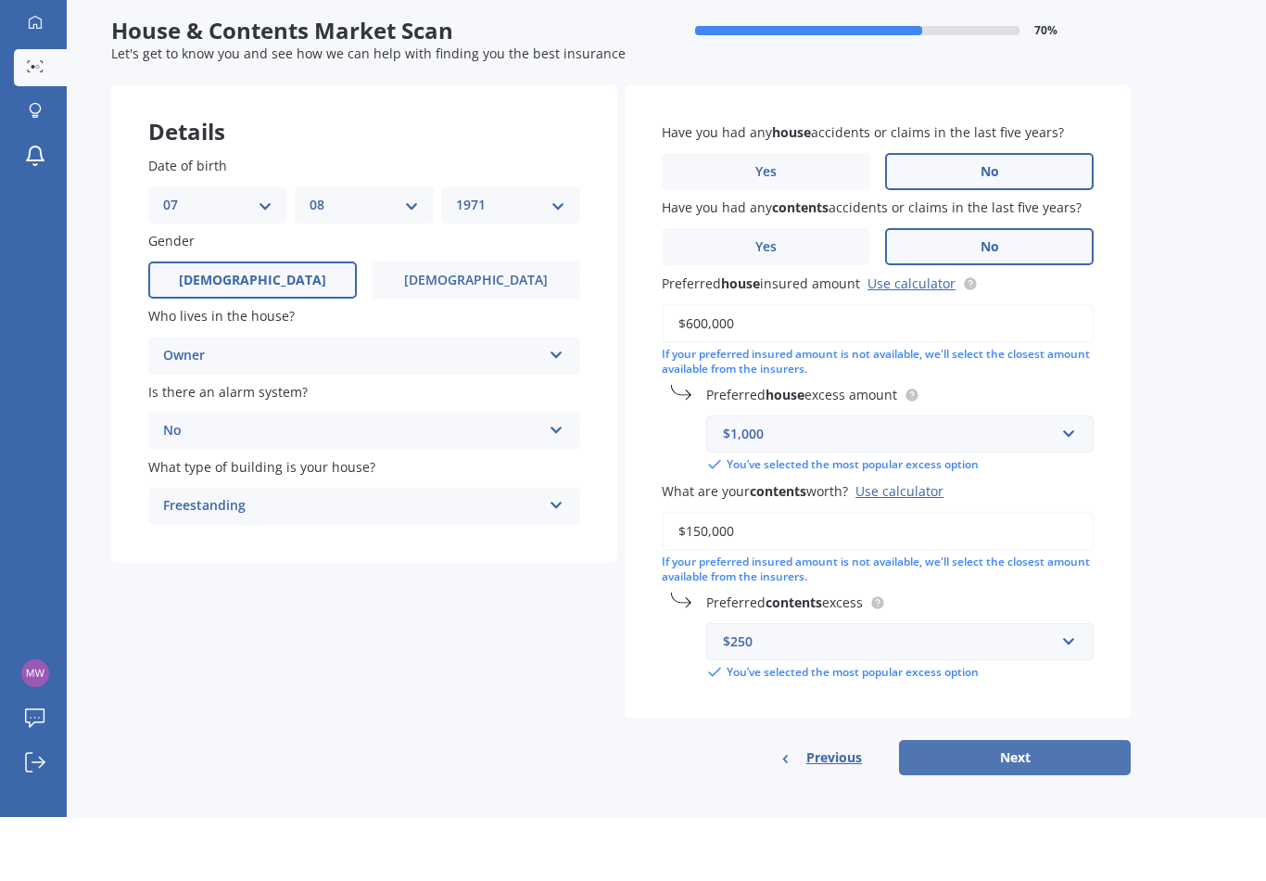
click at [1023, 804] on button "Next" at bounding box center [1015, 821] width 232 height 35
select select "07"
select select "08"
select select "1971"
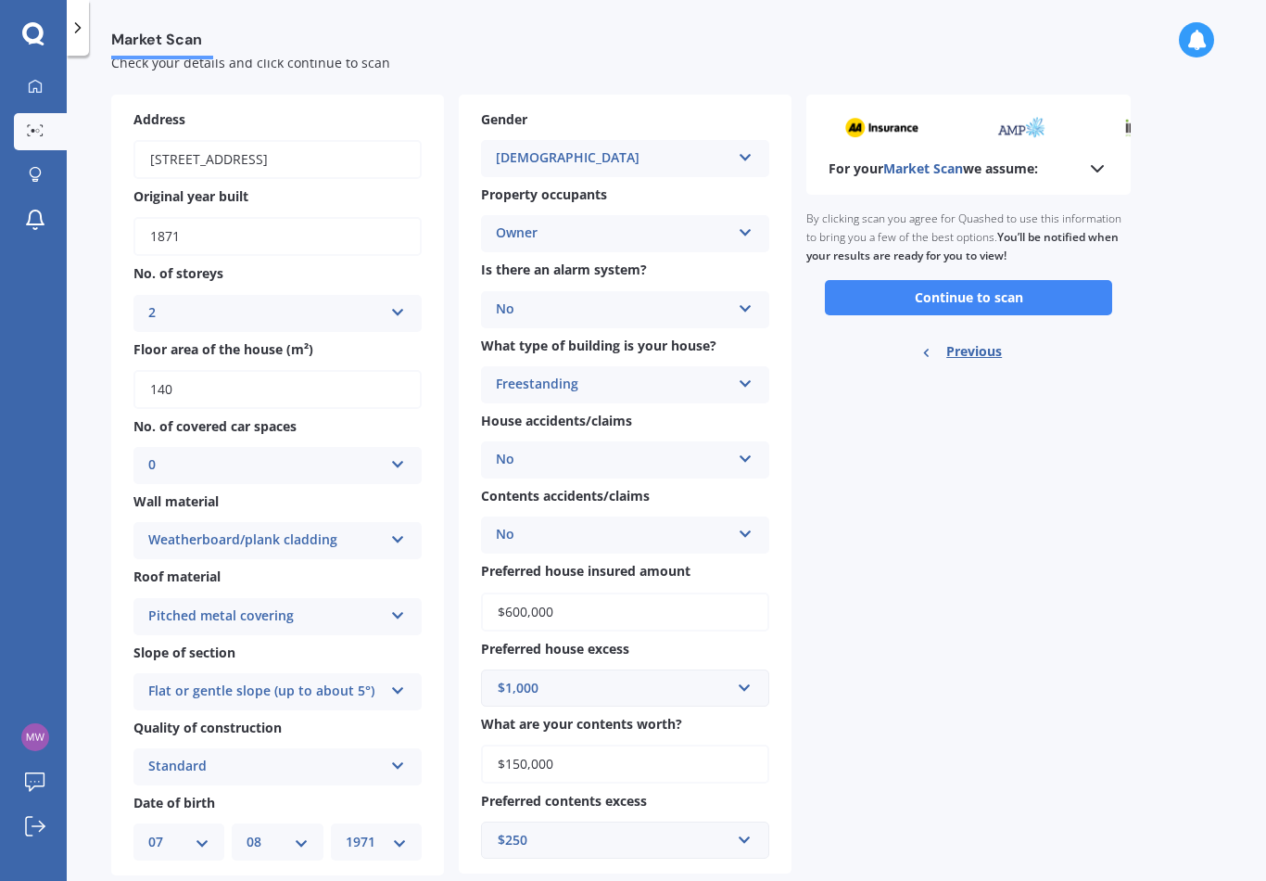
scroll to position [53, 0]
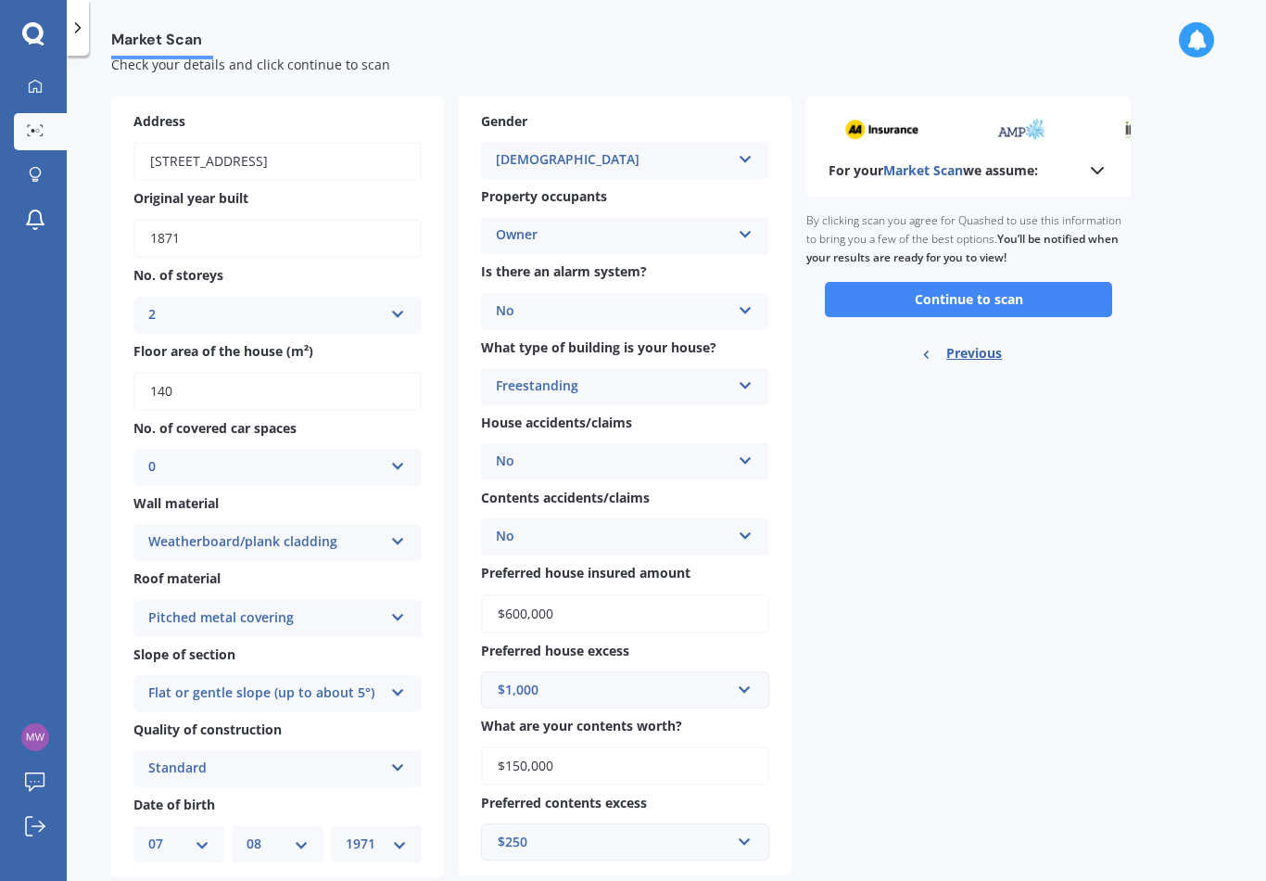
click at [1092, 159] on icon at bounding box center [1097, 170] width 22 height 22
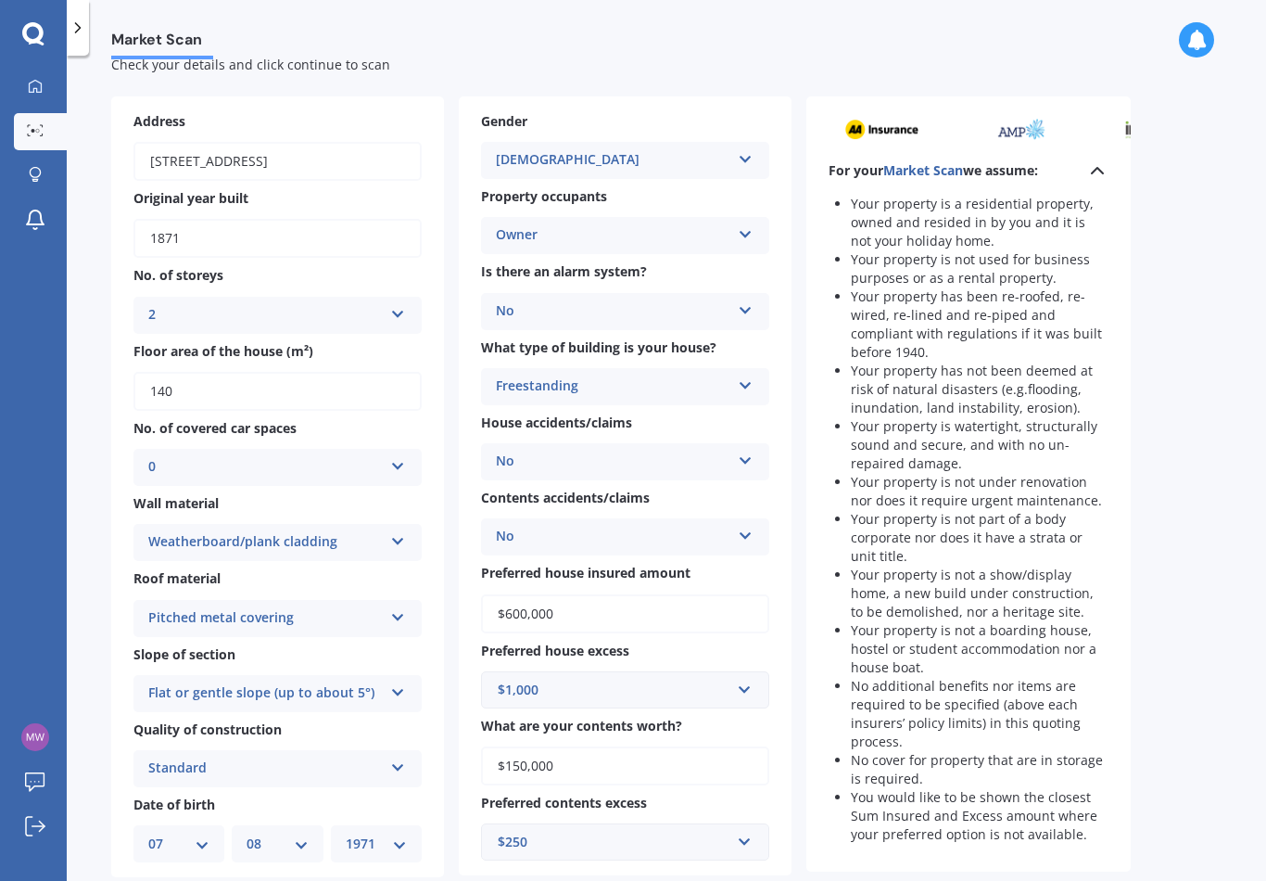
click at [1212, 681] on div "Market Scan House & Contents Market Scan 90 % Check your details and click cont…" at bounding box center [666, 471] width 1199 height 825
click at [1201, 680] on div "Market Scan House & Contents Market Scan 90 % Check your details and click cont…" at bounding box center [666, 471] width 1199 height 825
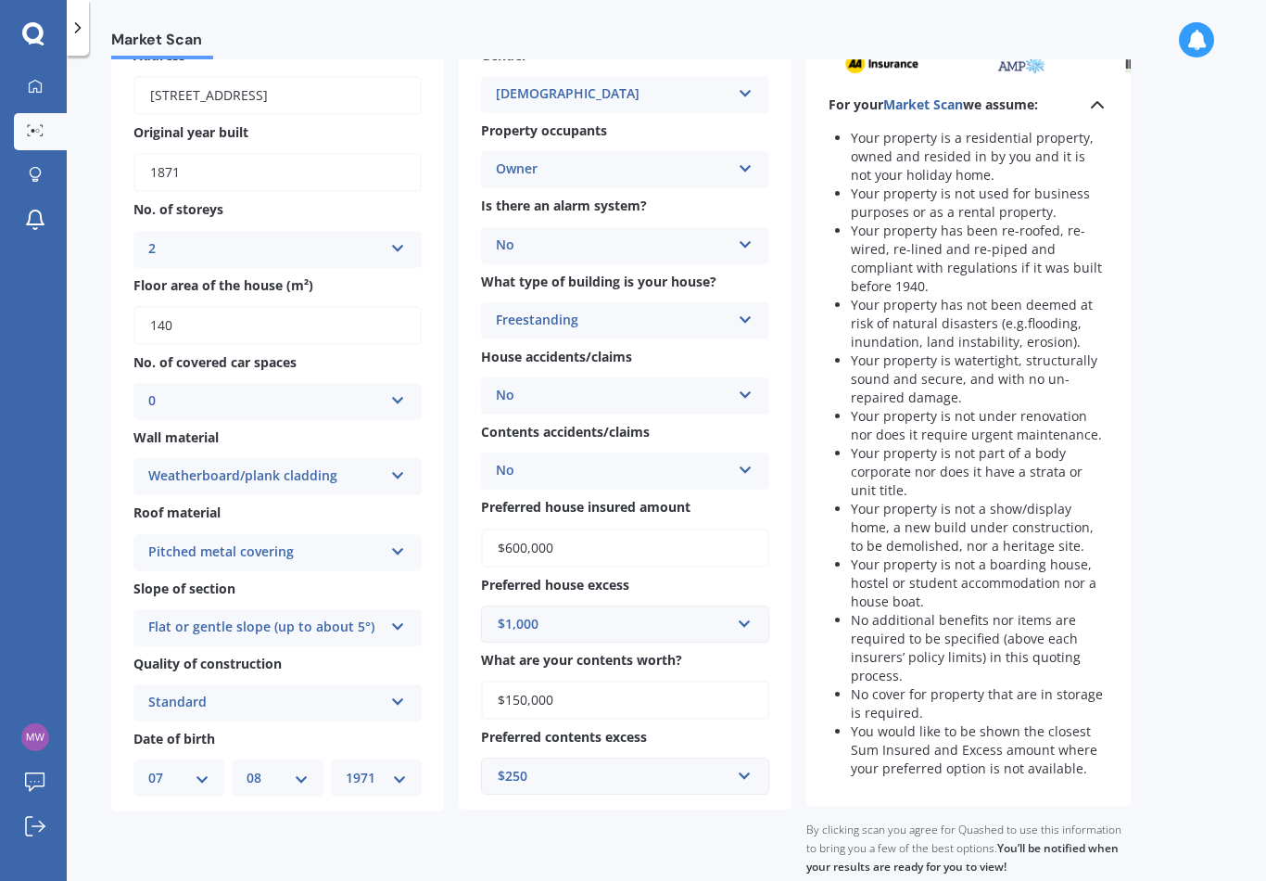
scroll to position [210, 0]
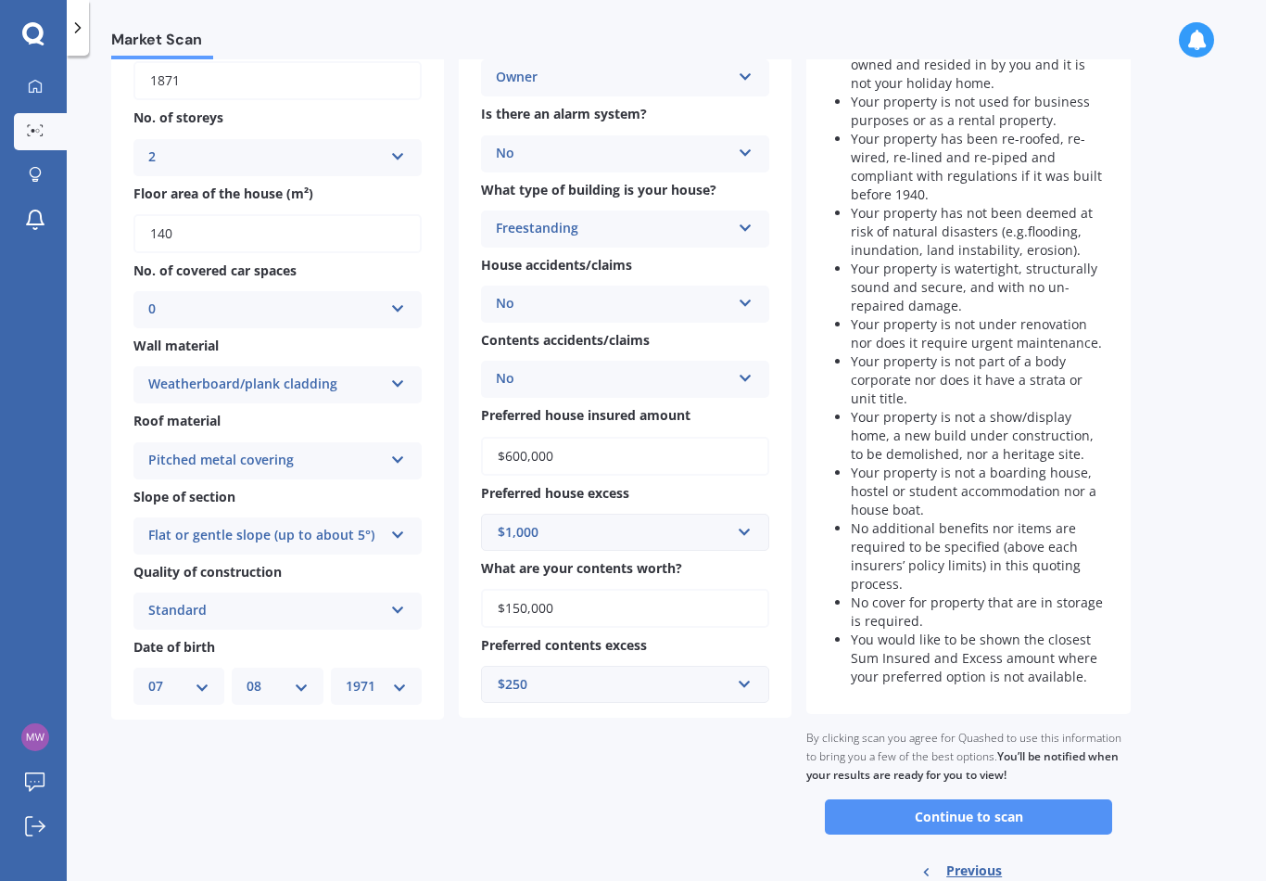
click at [1009, 799] on button "Continue to scan" at bounding box center [968, 816] width 287 height 35
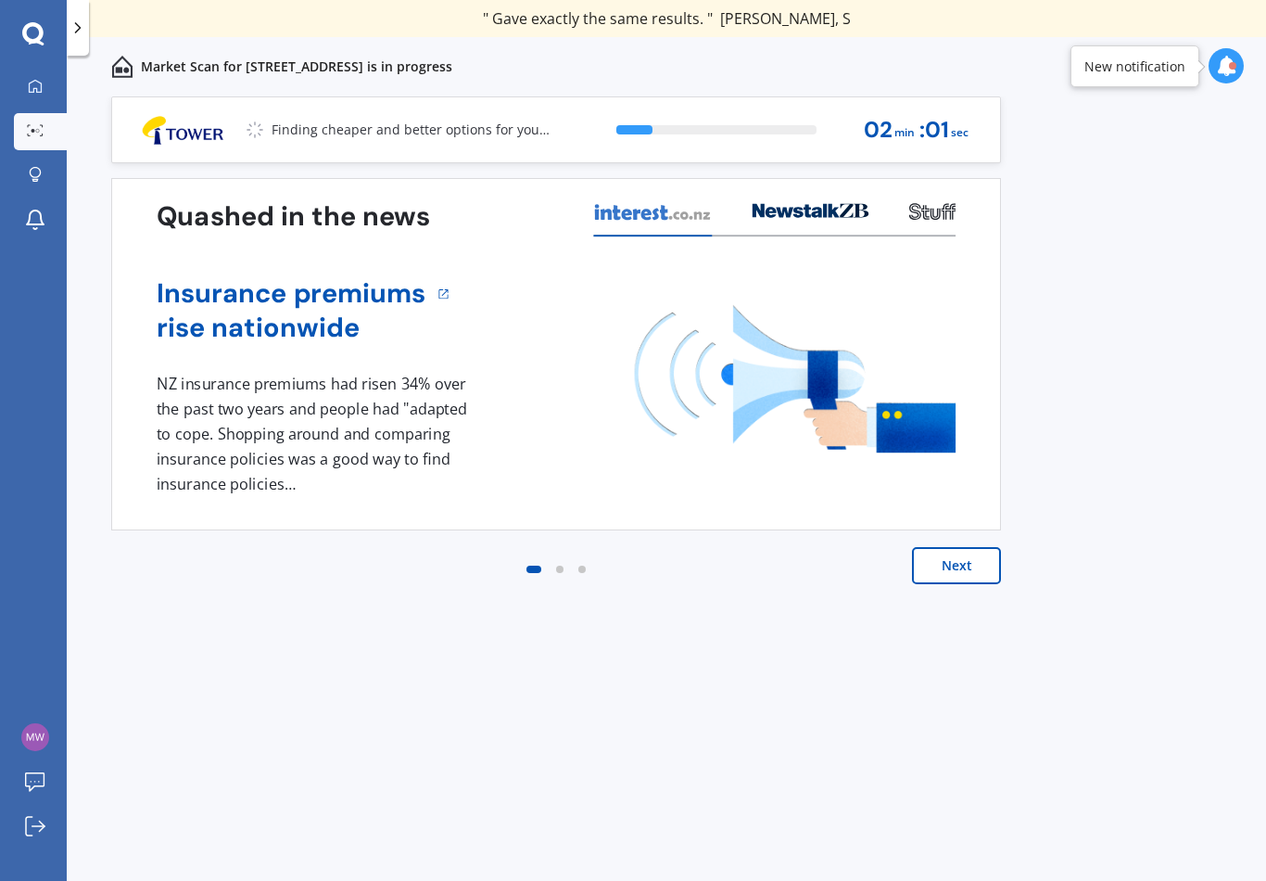
click at [961, 563] on button "Next" at bounding box center [956, 565] width 89 height 37
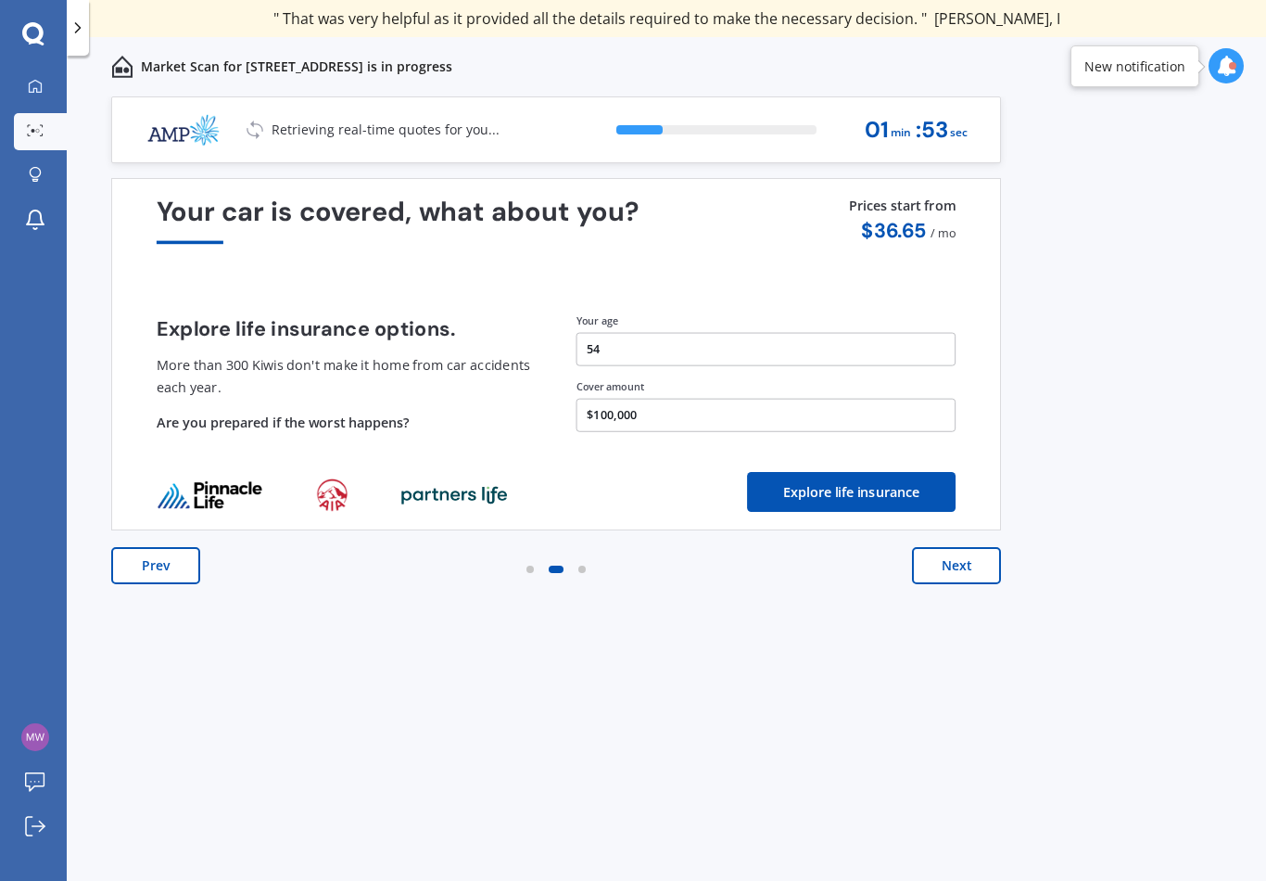
click at [168, 571] on button "Prev" at bounding box center [155, 565] width 89 height 37
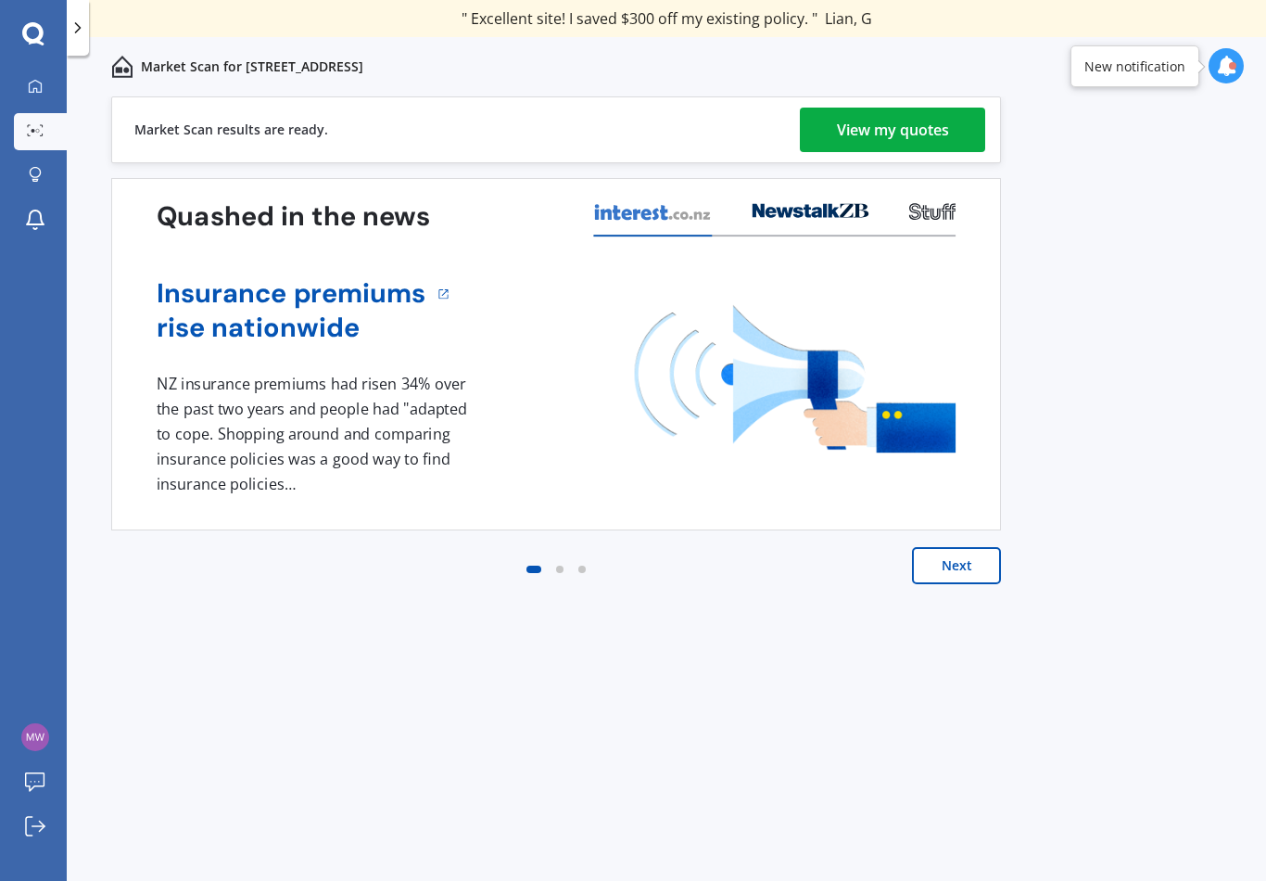
click at [834, 131] on link "View my quotes" at bounding box center [892, 130] width 185 height 44
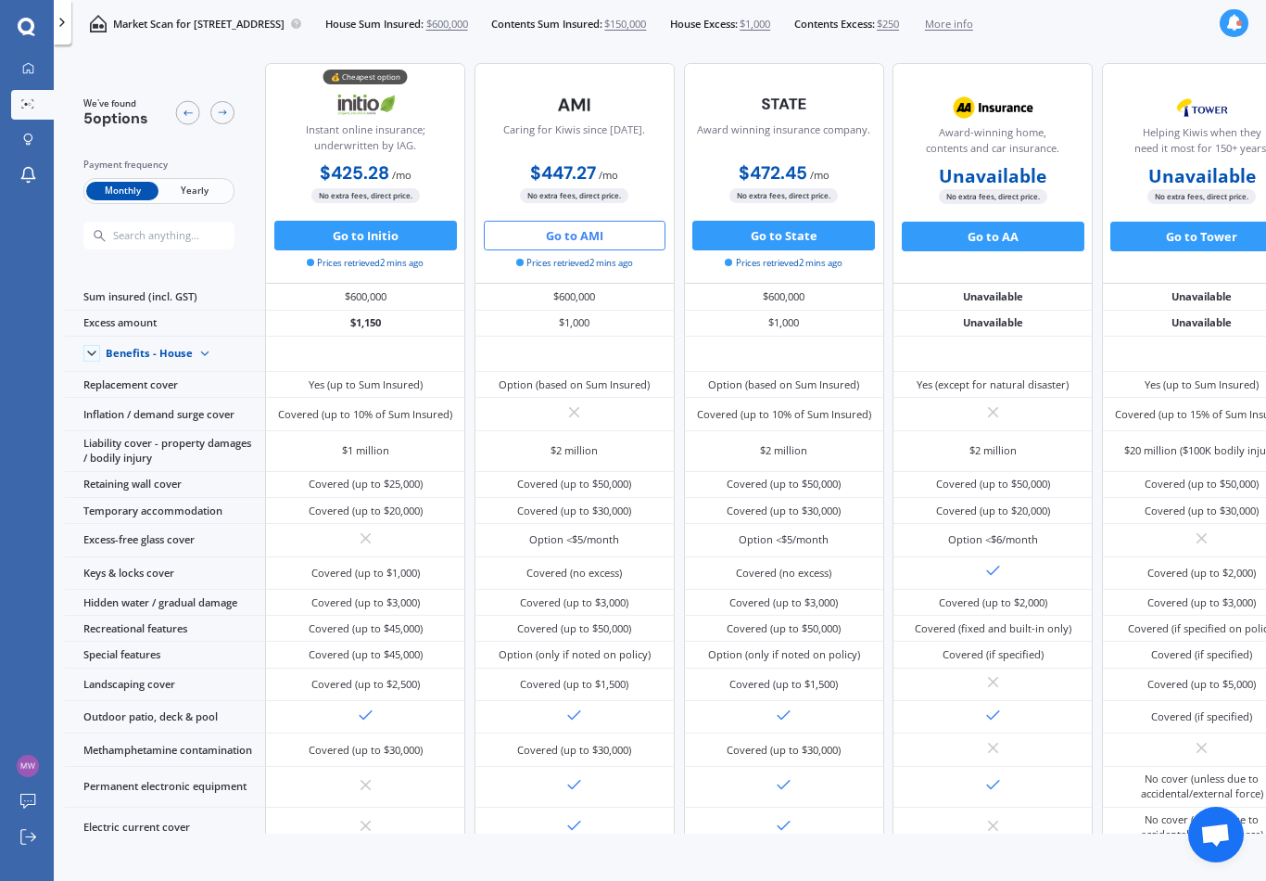
click at [560, 243] on button "Go to AMI" at bounding box center [575, 236] width 183 height 30
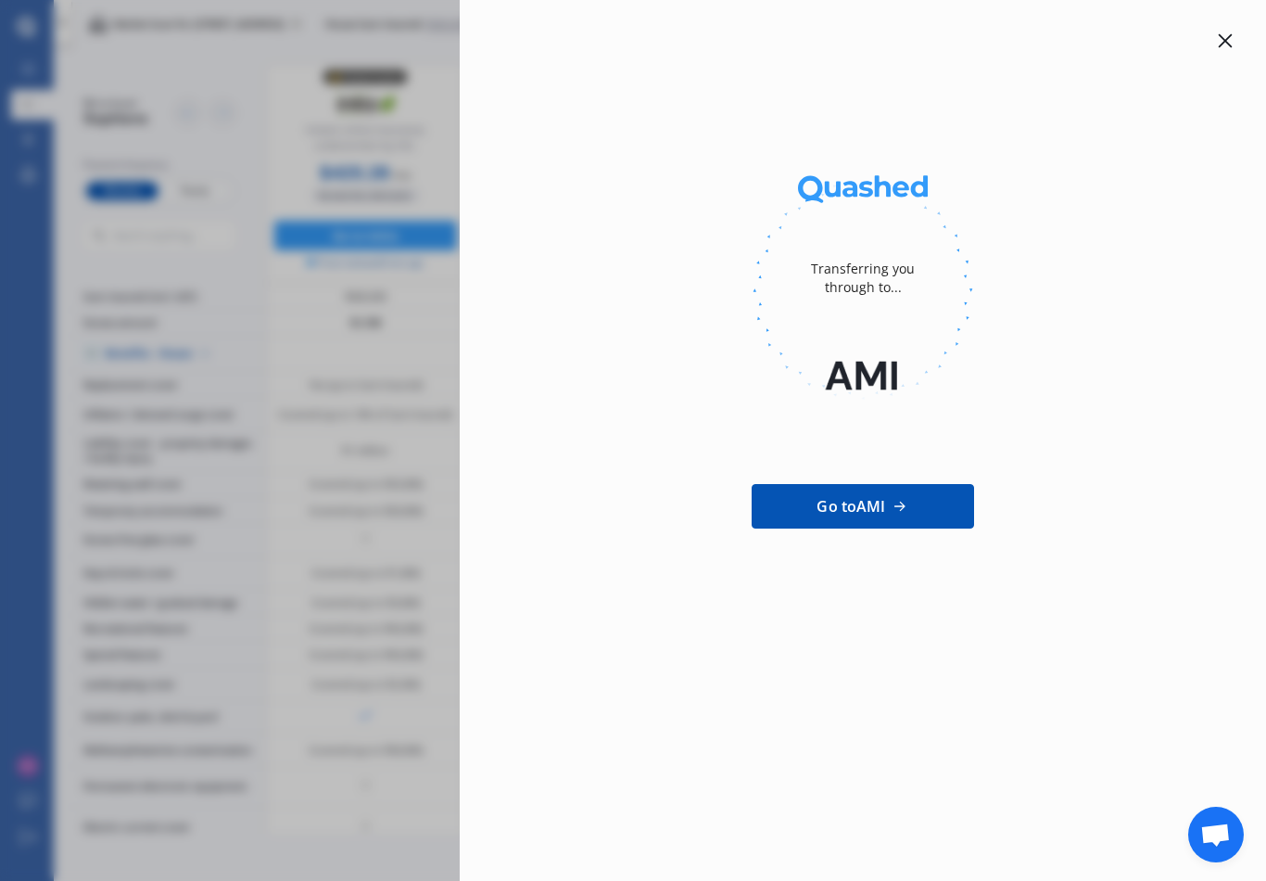
click at [834, 517] on link "Go to AMI" at bounding box center [863, 506] width 222 height 44
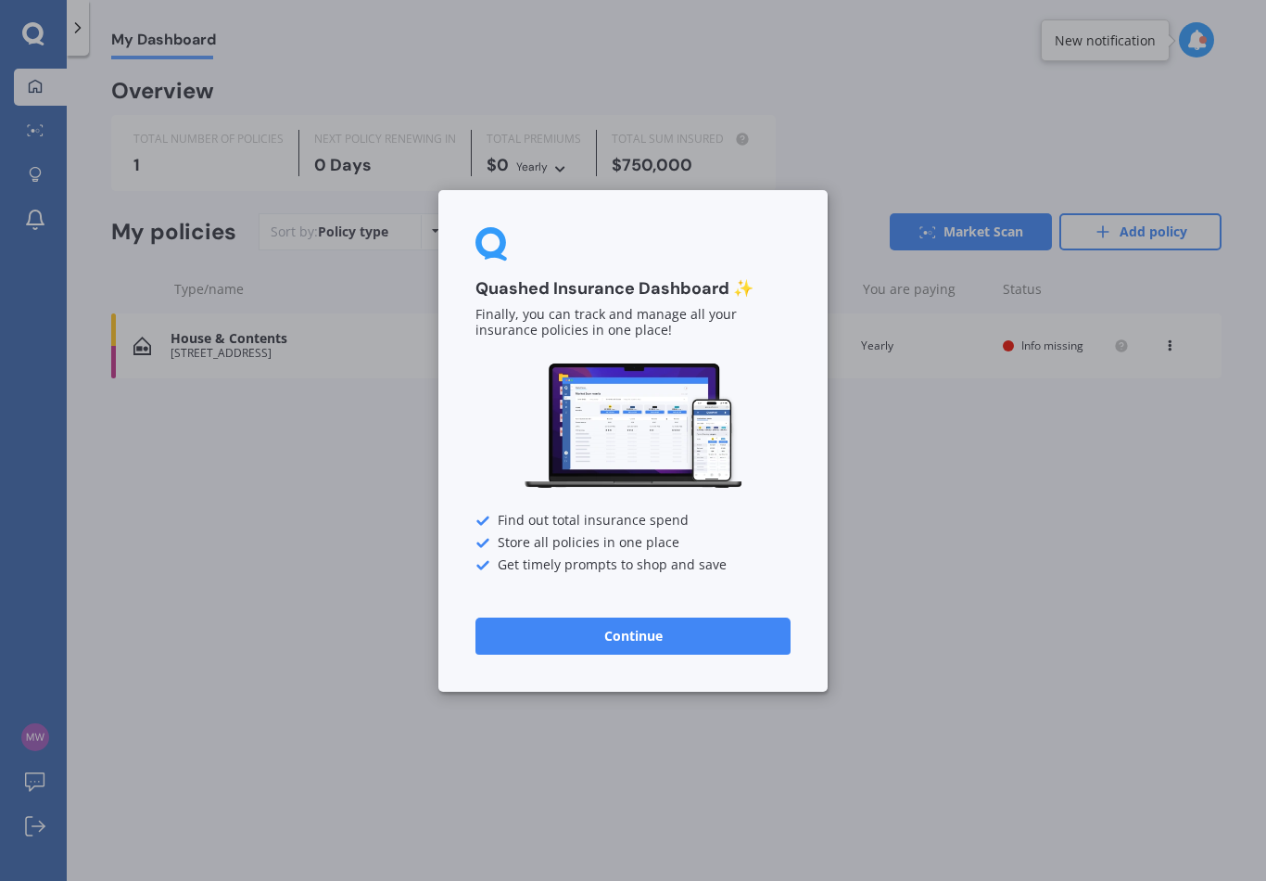
click at [652, 627] on button "Continue" at bounding box center [633, 634] width 315 height 37
